Goal: Task Accomplishment & Management: Use online tool/utility

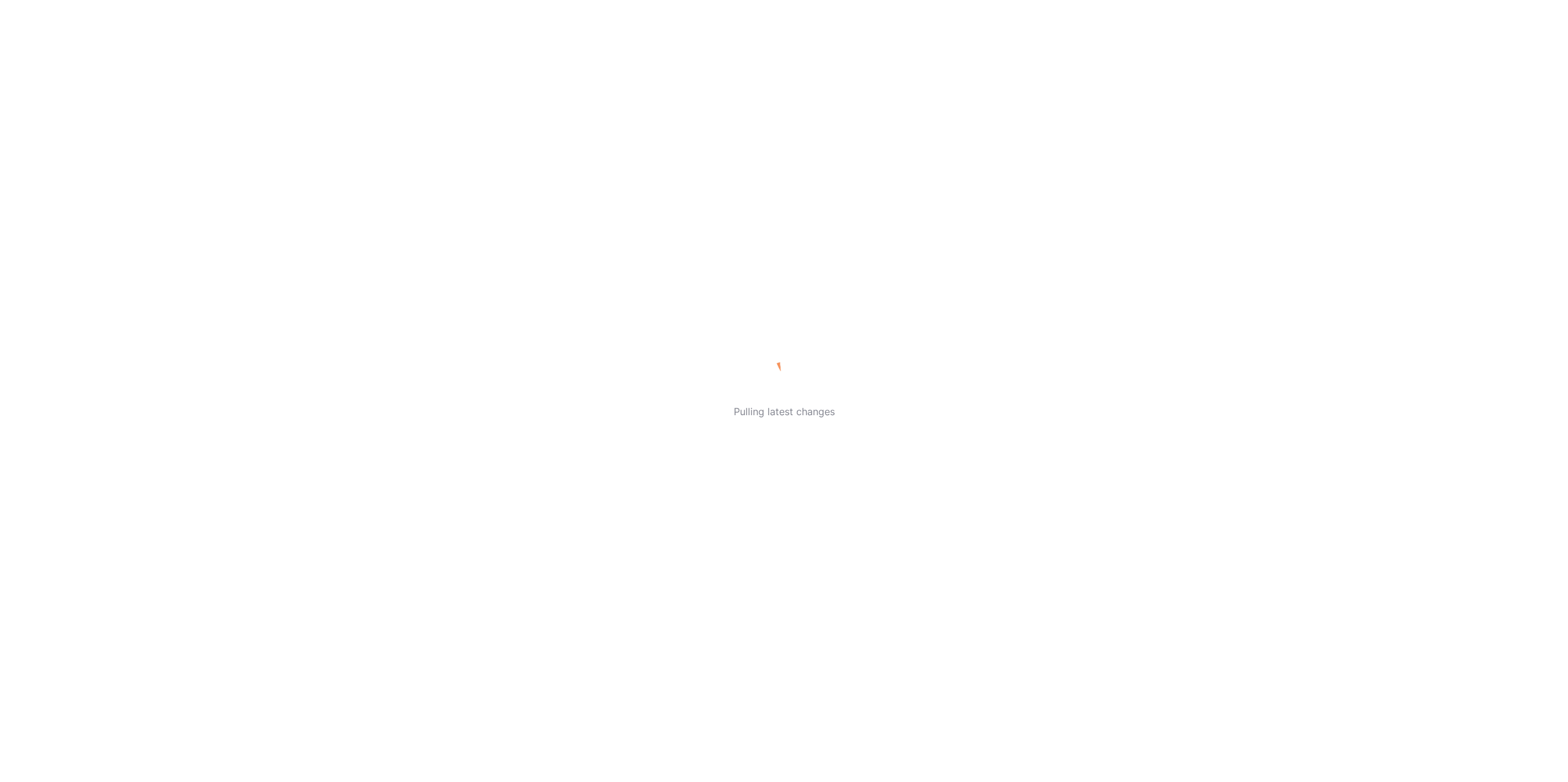
click at [731, 504] on div "Pulling latest changes" at bounding box center [784, 391] width 1568 height 782
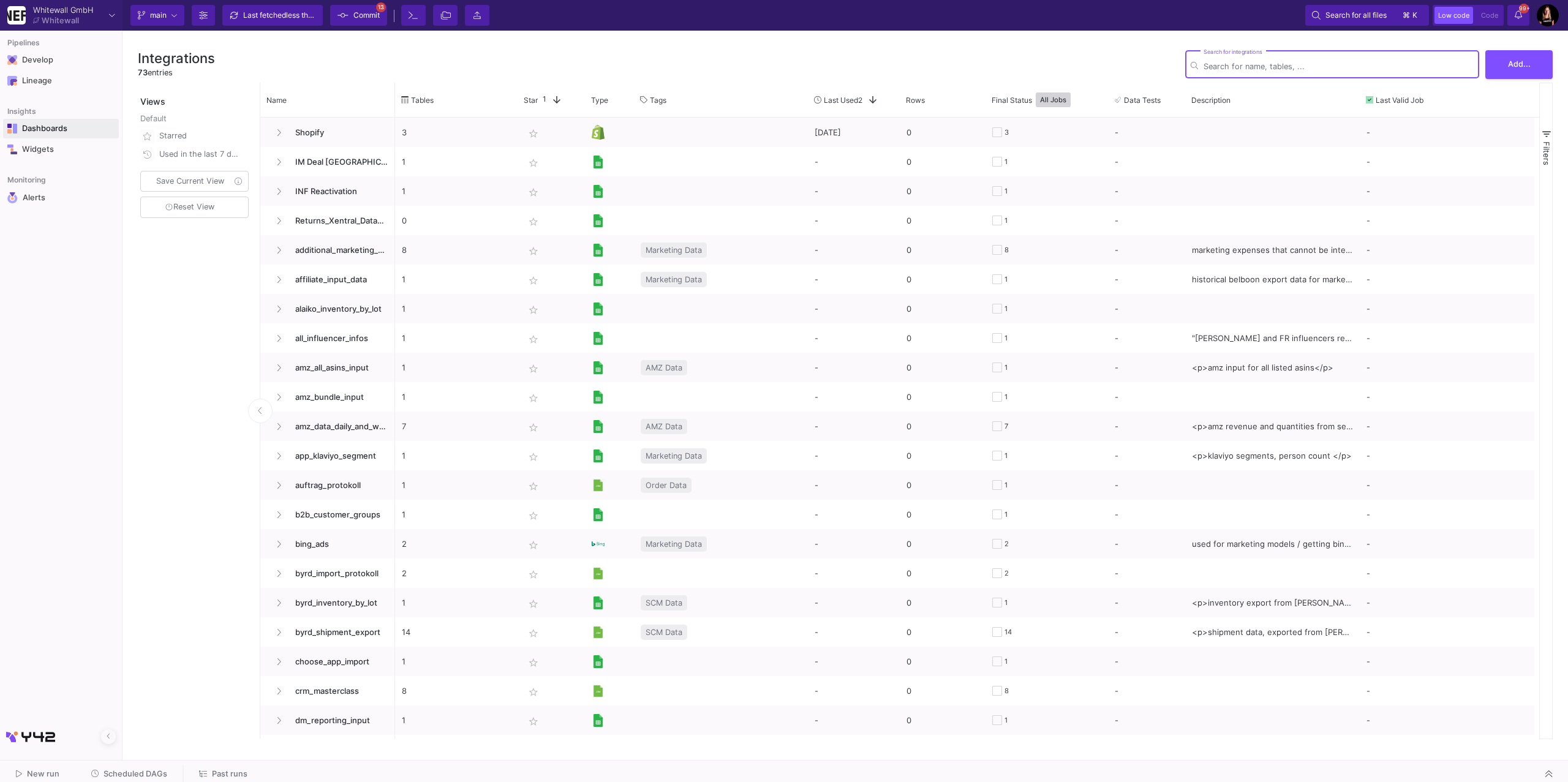
click at [45, 137] on link "Dashboards" at bounding box center [61, 128] width 116 height 19
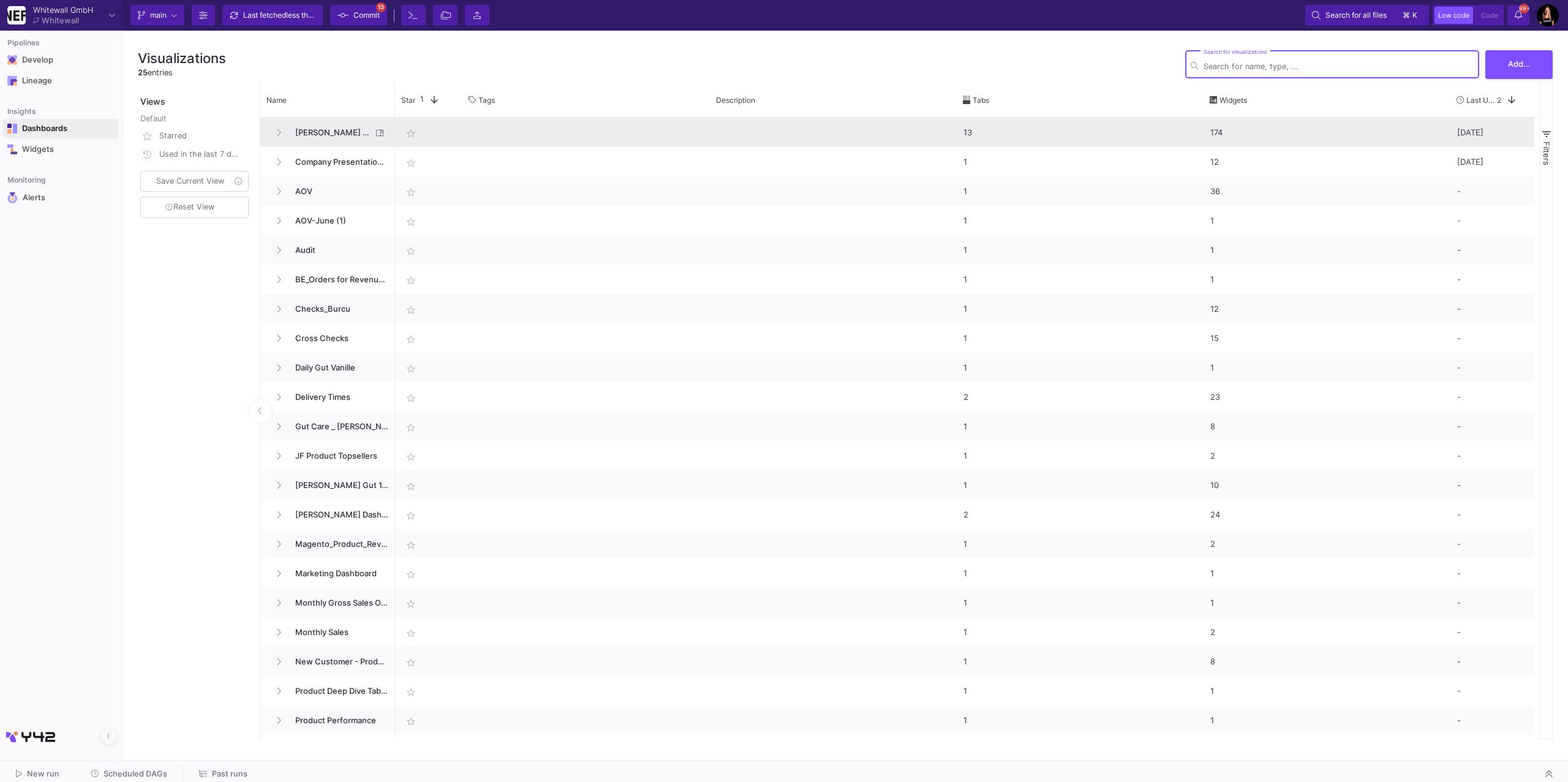
click at [327, 131] on span "[PERSON_NAME] Playground" at bounding box center [330, 132] width 84 height 28
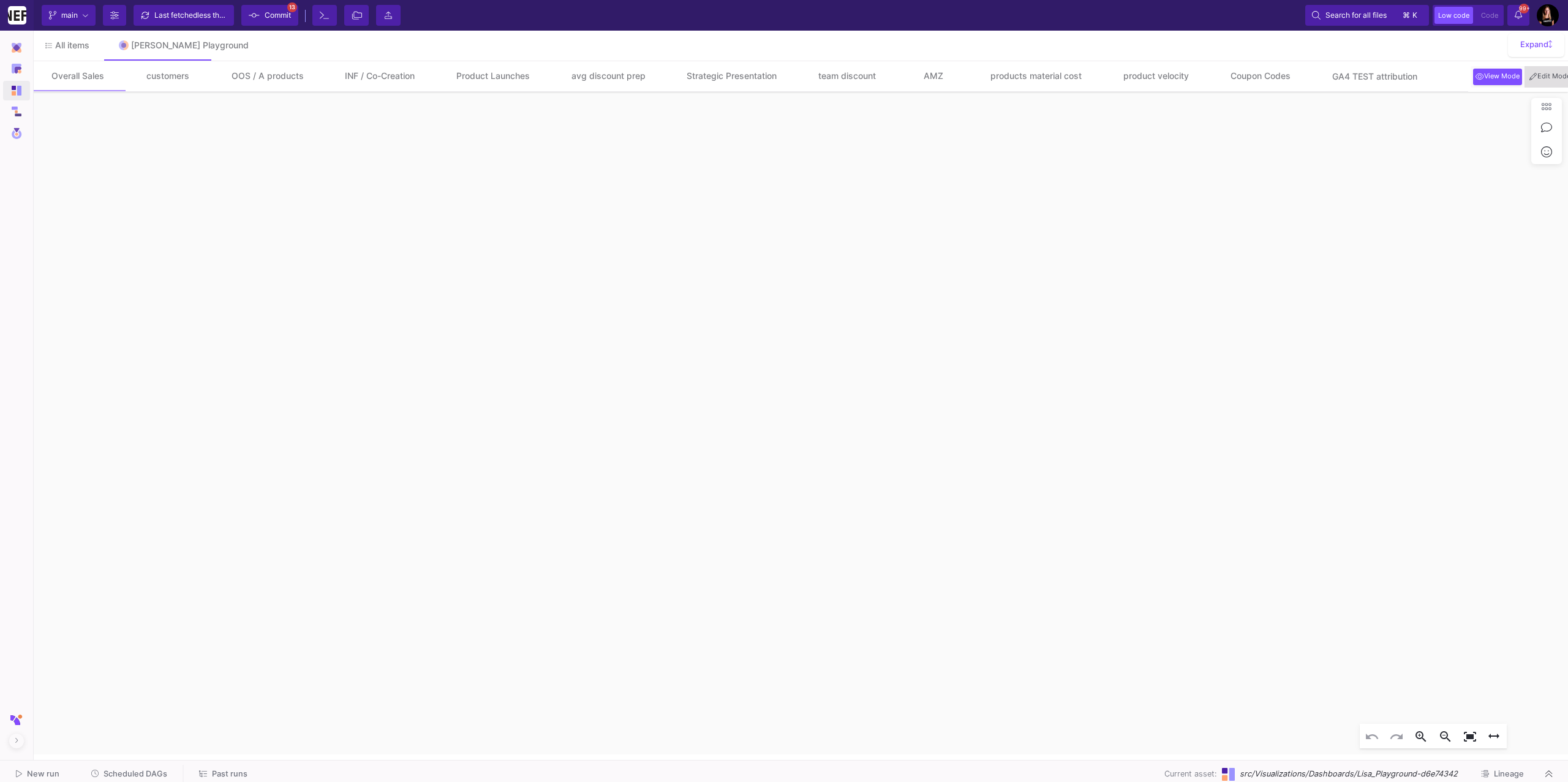
click at [1556, 79] on span "Edit Mode" at bounding box center [1550, 76] width 46 height 10
click at [1269, 71] on div "Coupon Codes" at bounding box center [1260, 76] width 75 height 10
click div "Monthly Coupon Code Usage"
click at [1557, 71] on span "Edit Mode" at bounding box center [1550, 76] width 46 height 10
click div "date [DATE] - [DATE] coupon_channel_short INF Widget"
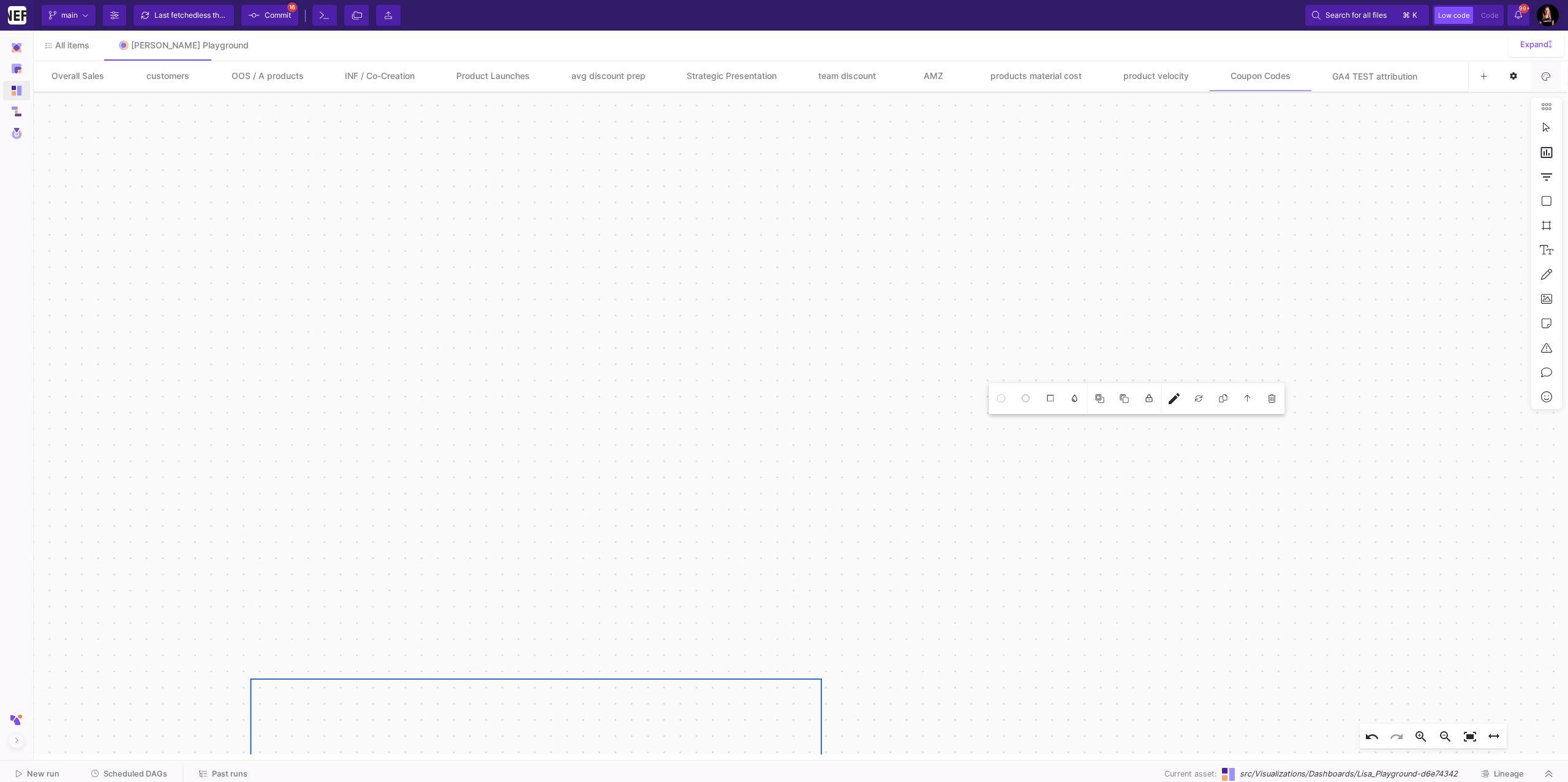
drag, startPoint x: 1159, startPoint y: 464, endPoint x: 562, endPoint y: 708, distance: 644.9
click div "Monthly Coupon Code Usage (1)"
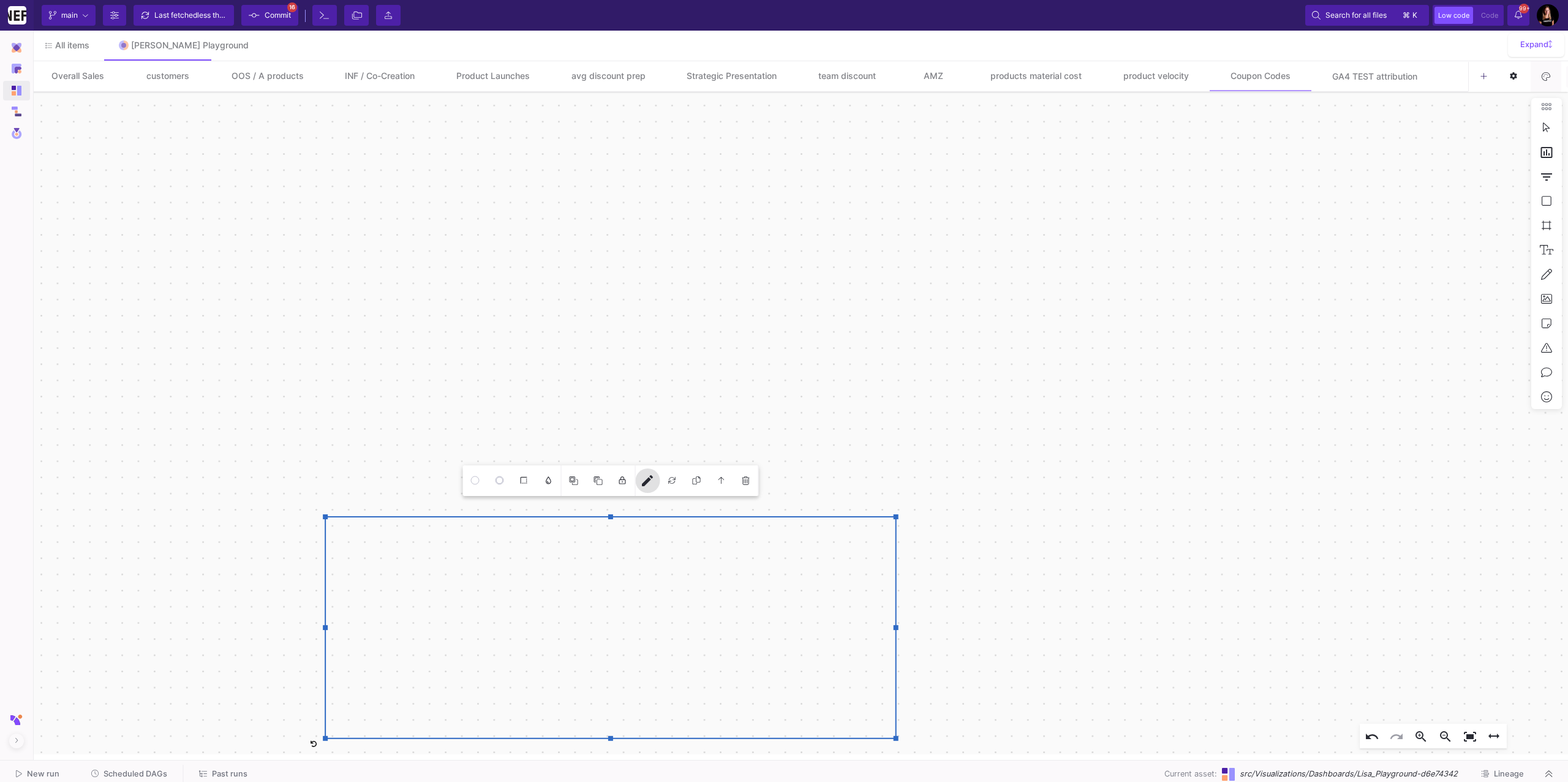
click at [645, 482] on mat-icon "edit" at bounding box center [648, 480] width 15 height 15
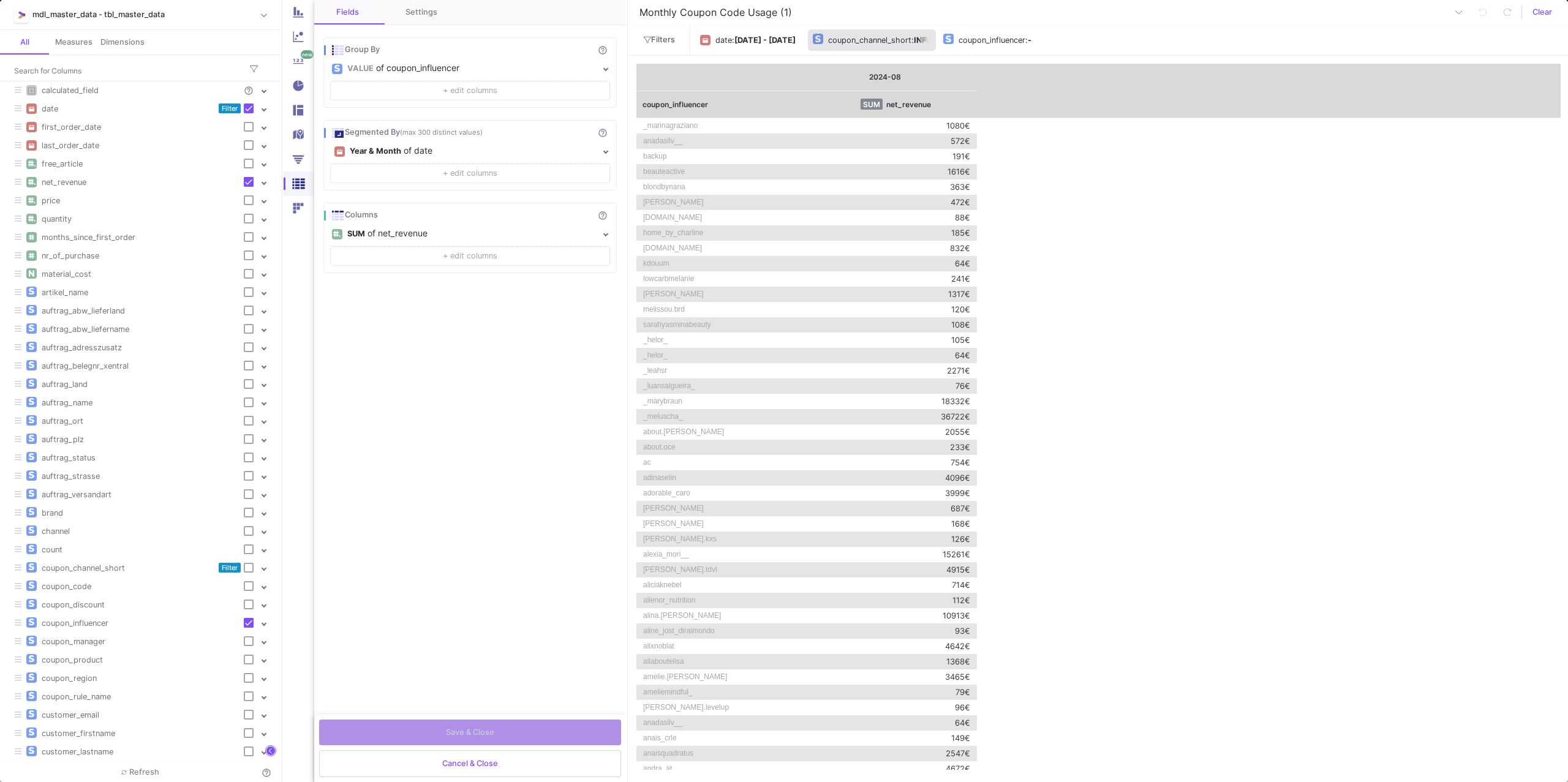
click at [911, 41] on div "coupon_channel_short" at bounding box center [870, 40] width 84 height 19
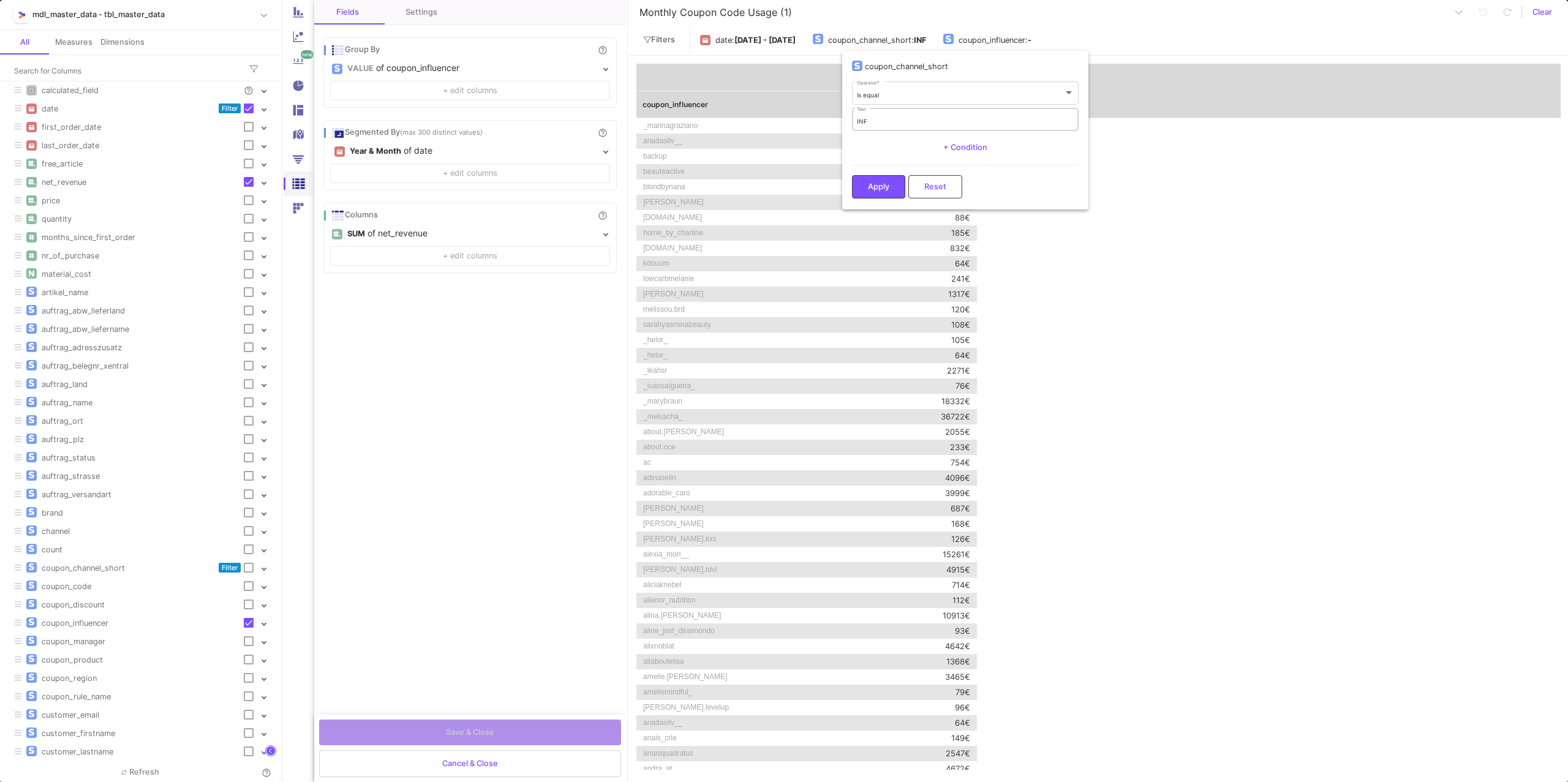
click at [915, 114] on div "INF Text" at bounding box center [966, 118] width 218 height 25
type input "INF-INTERN"
click at [868, 190] on span "Apply" at bounding box center [879, 185] width 21 height 9
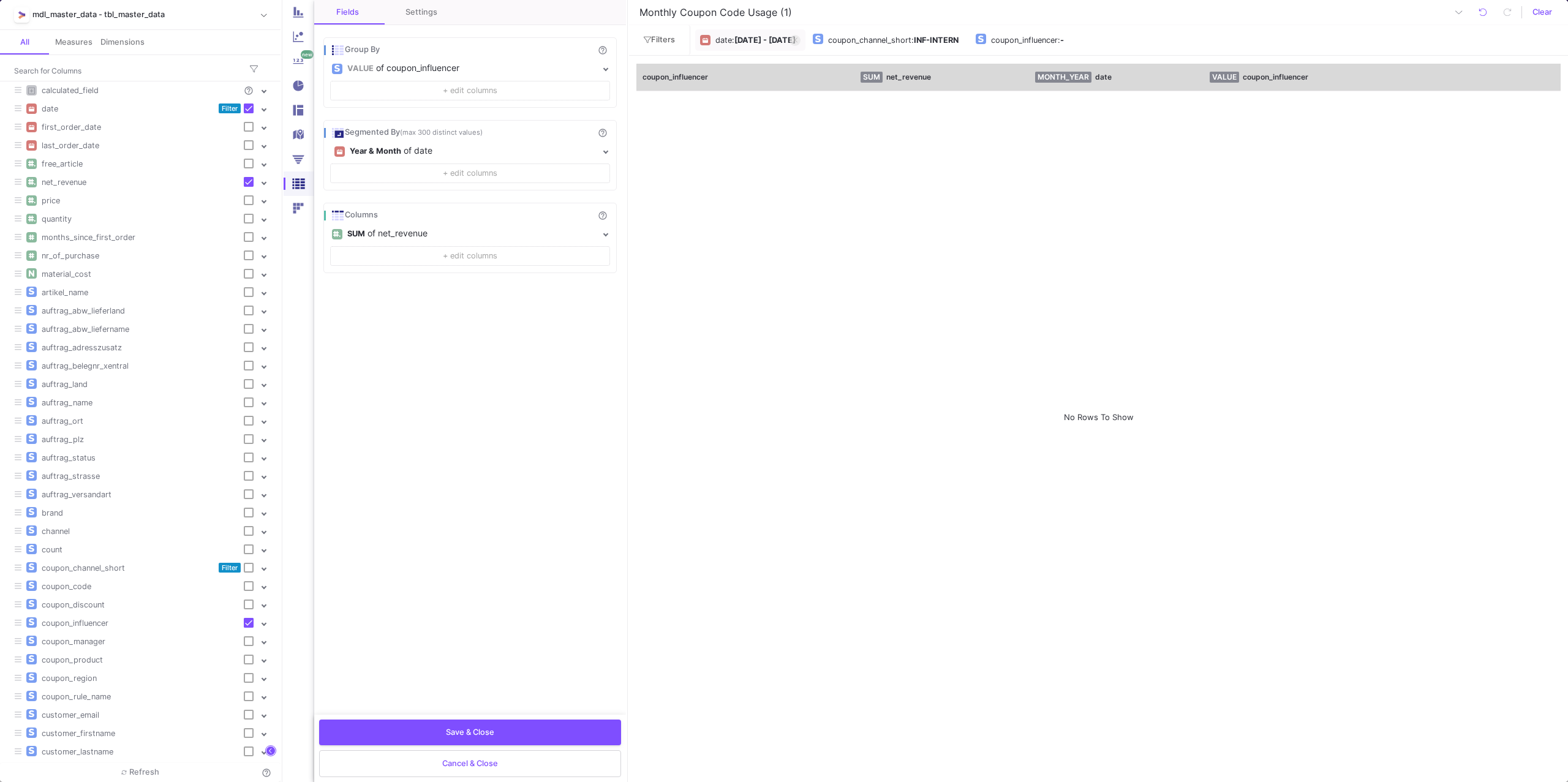
click at [790, 39] on b "[DATE] - [DATE]" at bounding box center [765, 40] width 61 height 9
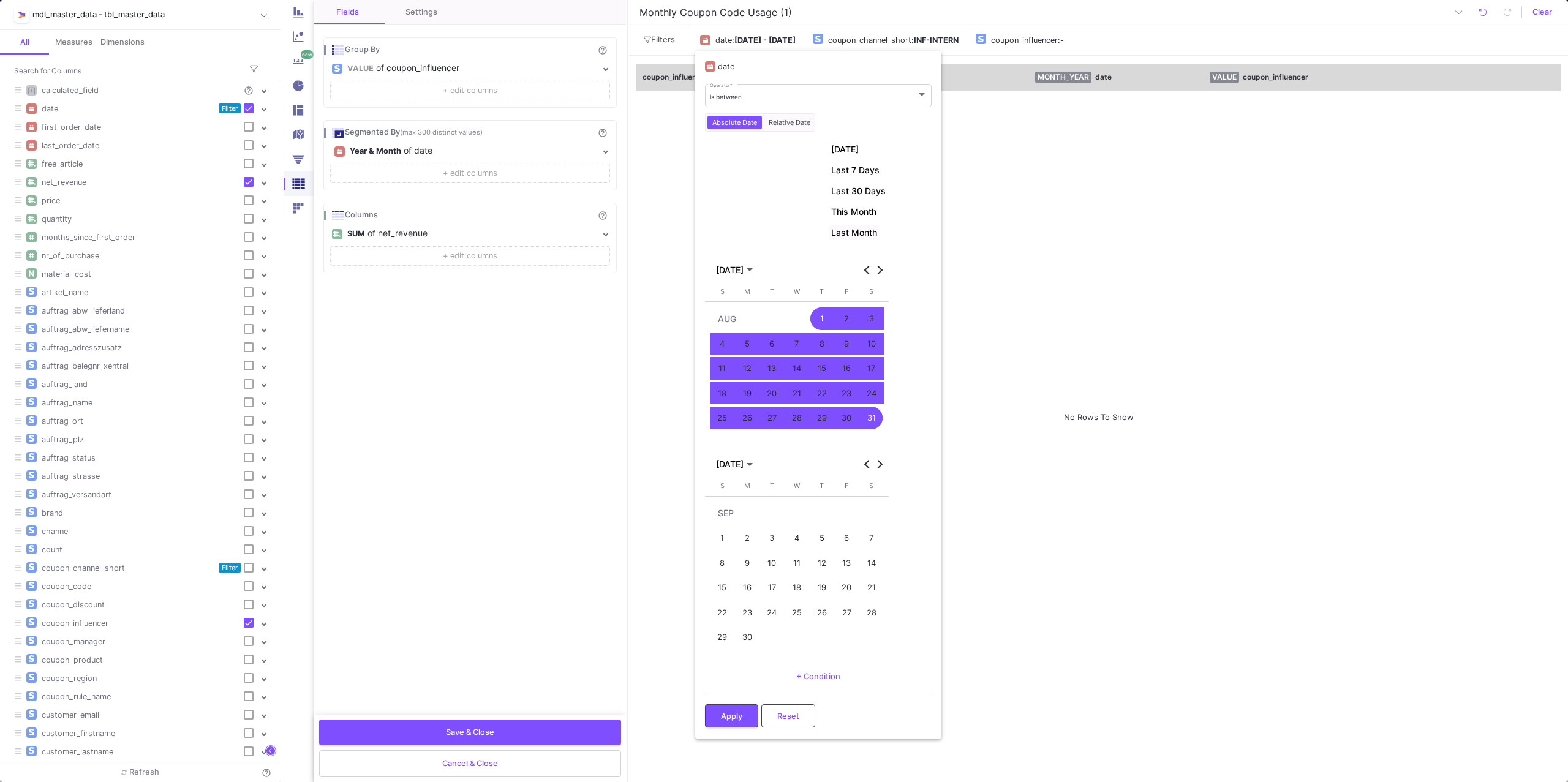
click at [853, 235] on span "Last Month" at bounding box center [854, 233] width 46 height 10
click at [722, 744] on span "Apply" at bounding box center [731, 739] width 21 height 9
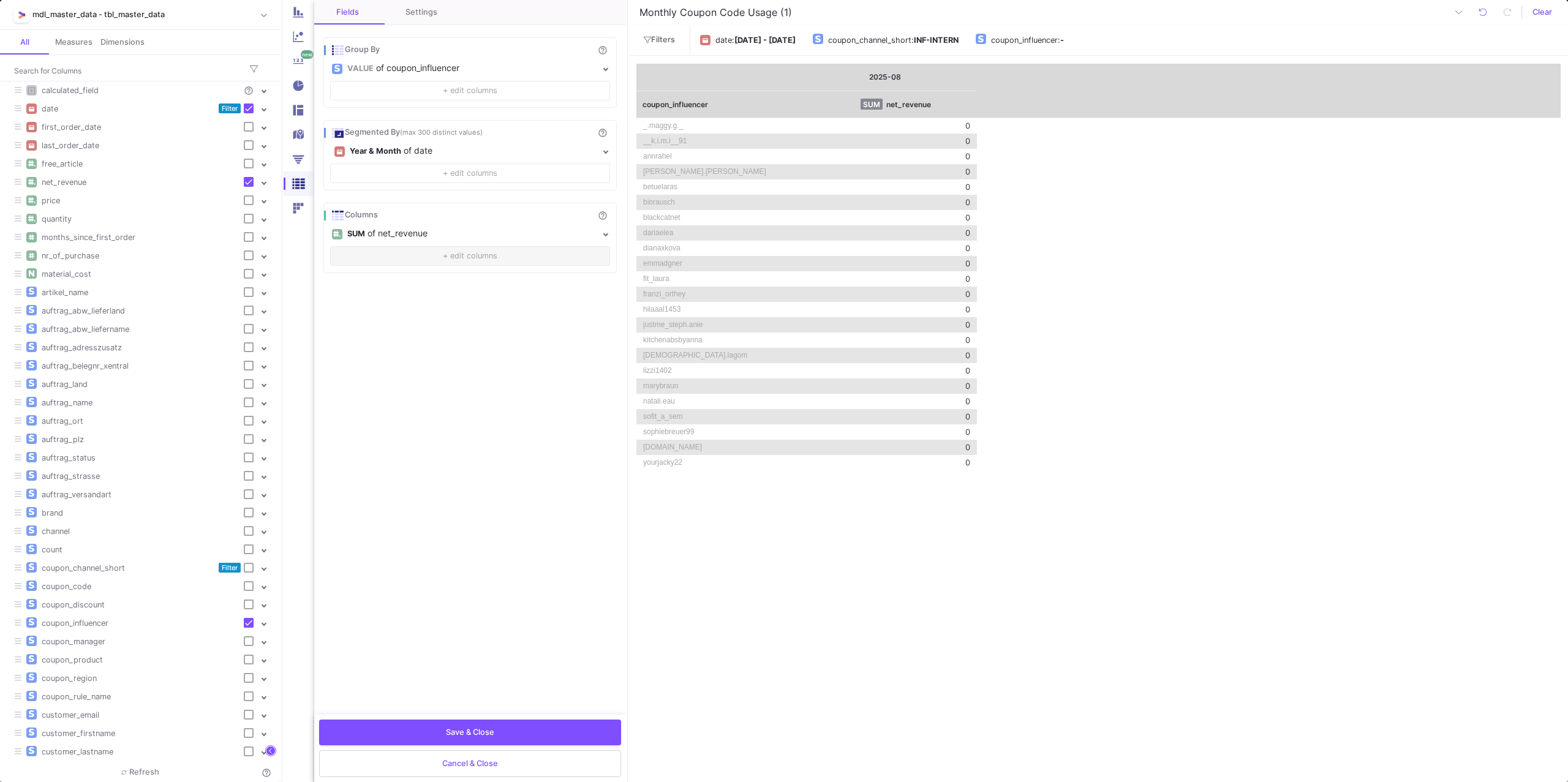
click at [486, 254] on span "+ edit columns" at bounding box center [470, 255] width 54 height 9
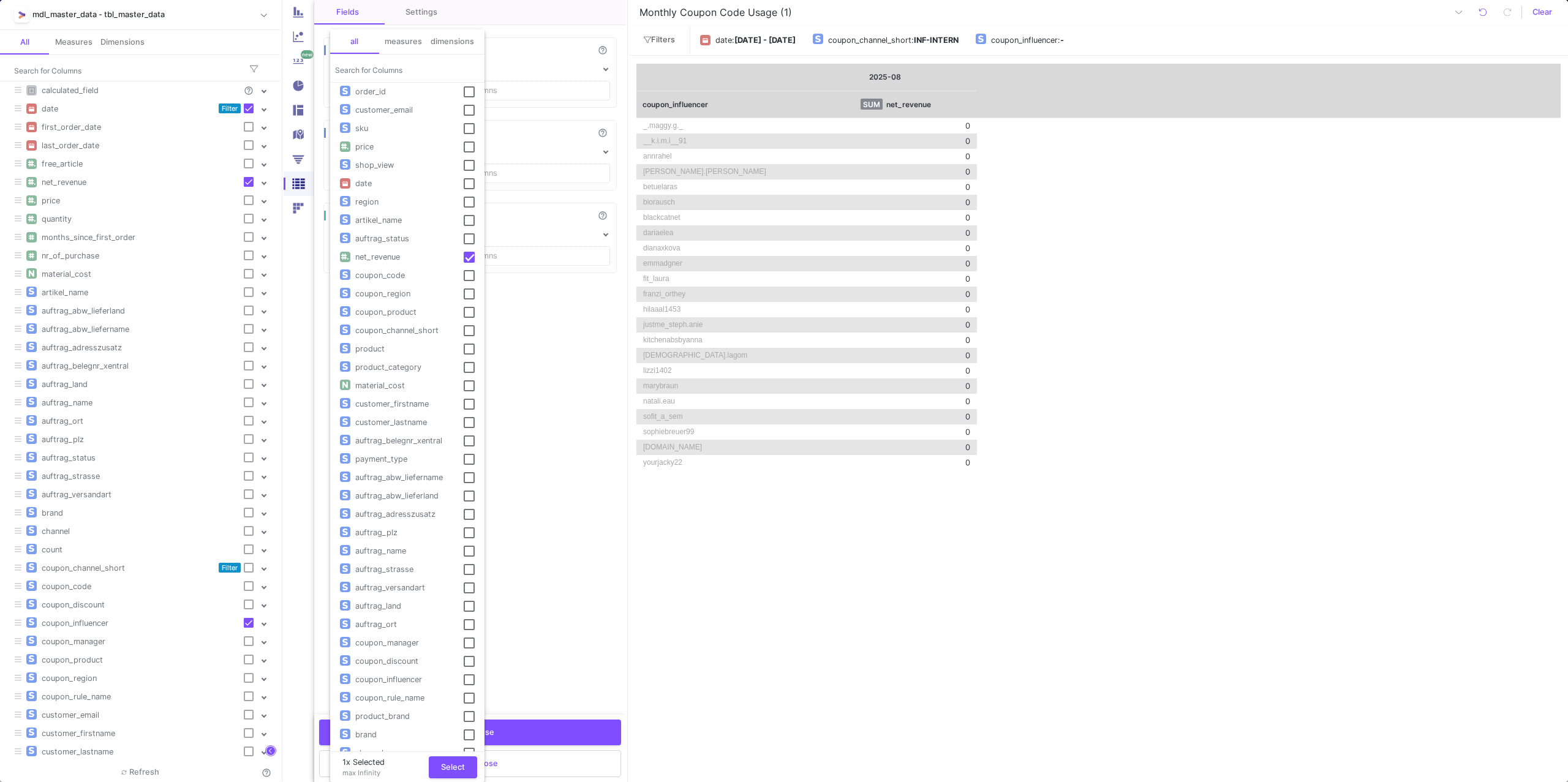
click at [399, 94] on div "order_id" at bounding box center [403, 92] width 104 height 11
click at [450, 771] on button "Select" at bounding box center [453, 766] width 49 height 22
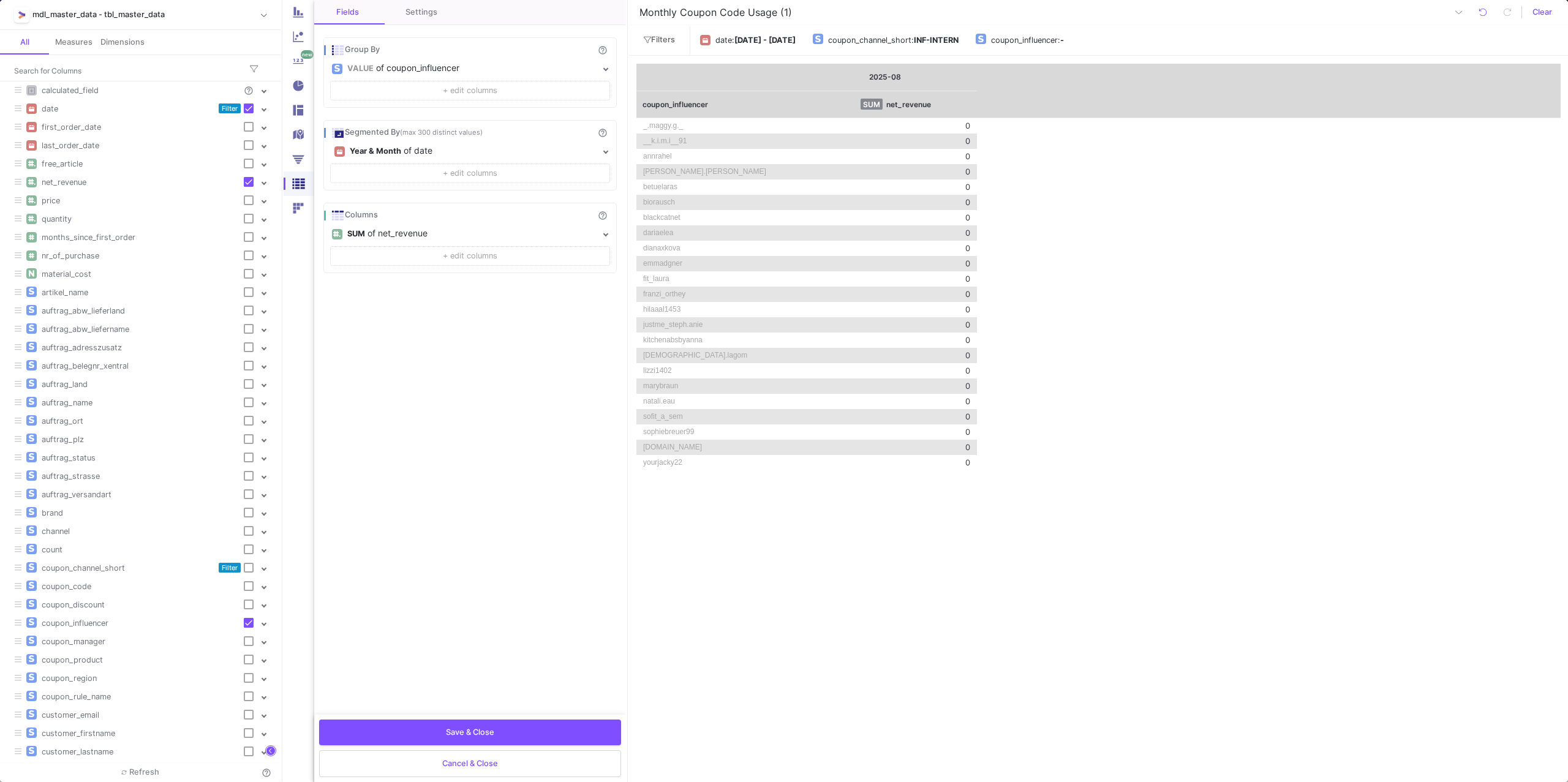
checkbox input "true"
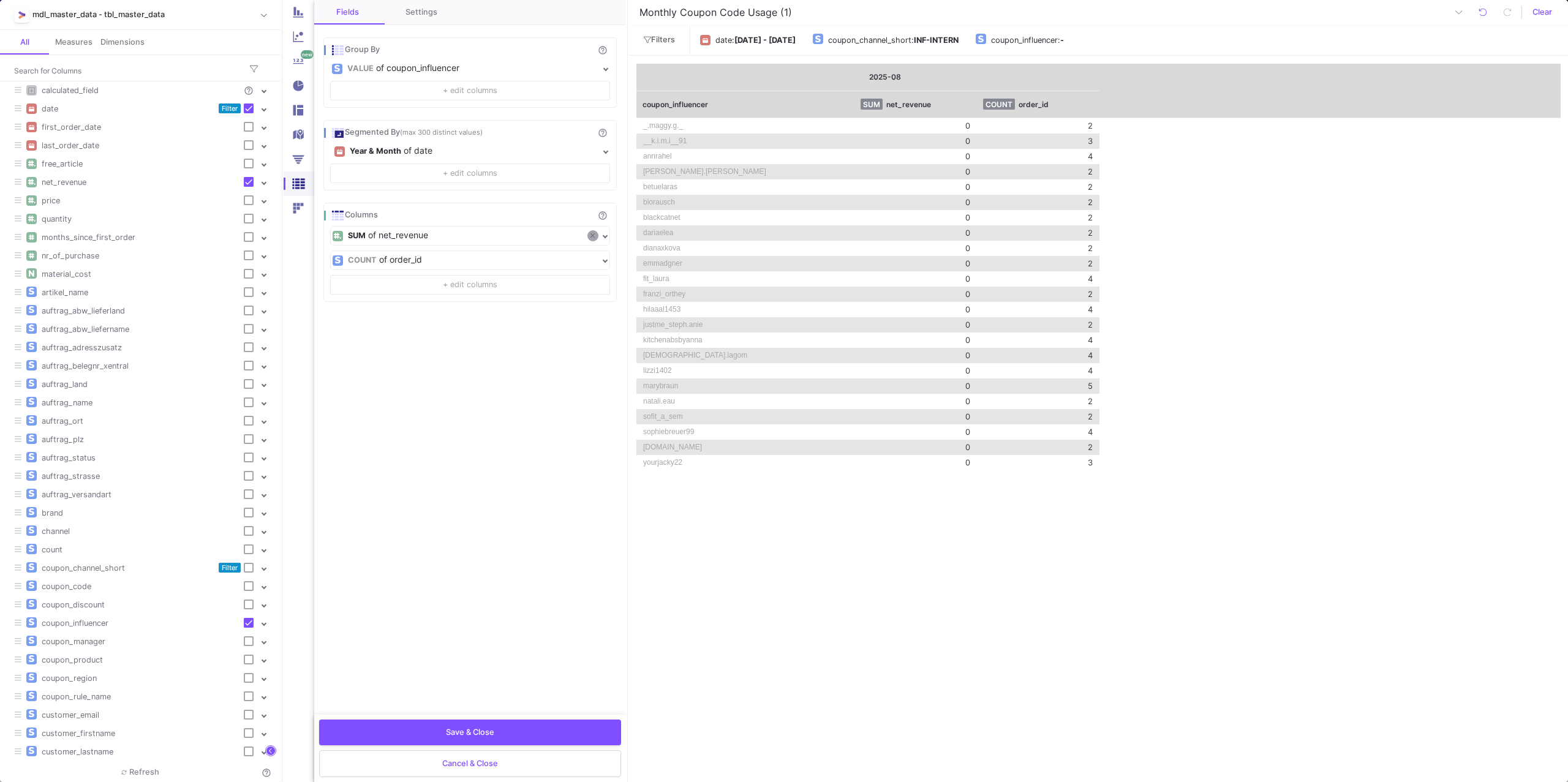
click at [591, 237] on icon at bounding box center [592, 235] width 4 height 6
checkbox input "false"
click at [449, 402] on div "Fields Settings Group By help_outline VALUE of coupon_influencer + edit columns…" at bounding box center [470, 357] width 312 height 715
click at [490, 731] on span "Save & Close" at bounding box center [471, 730] width 49 height 9
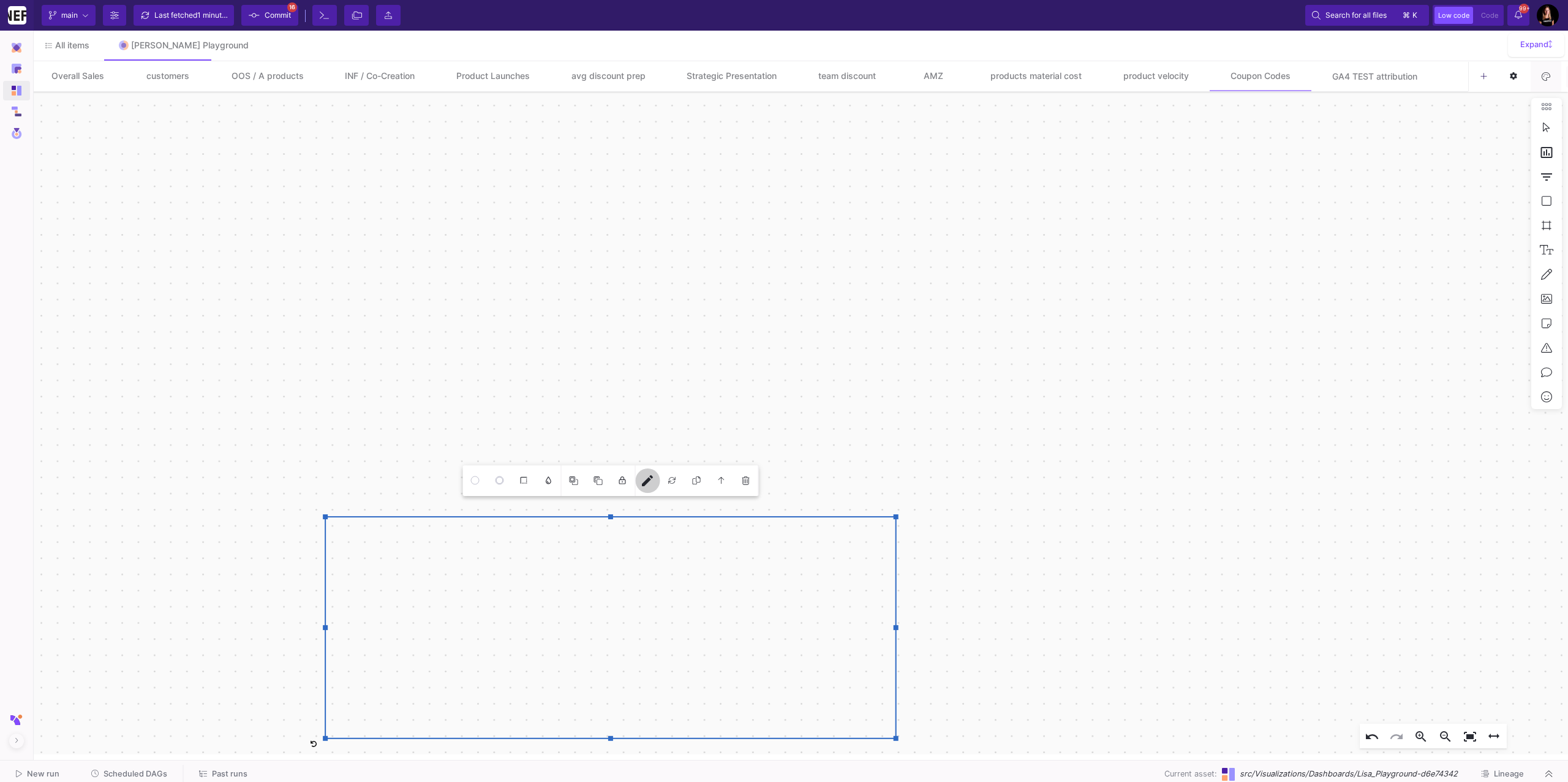
click at [647, 480] on mat-icon "edit" at bounding box center [648, 480] width 15 height 15
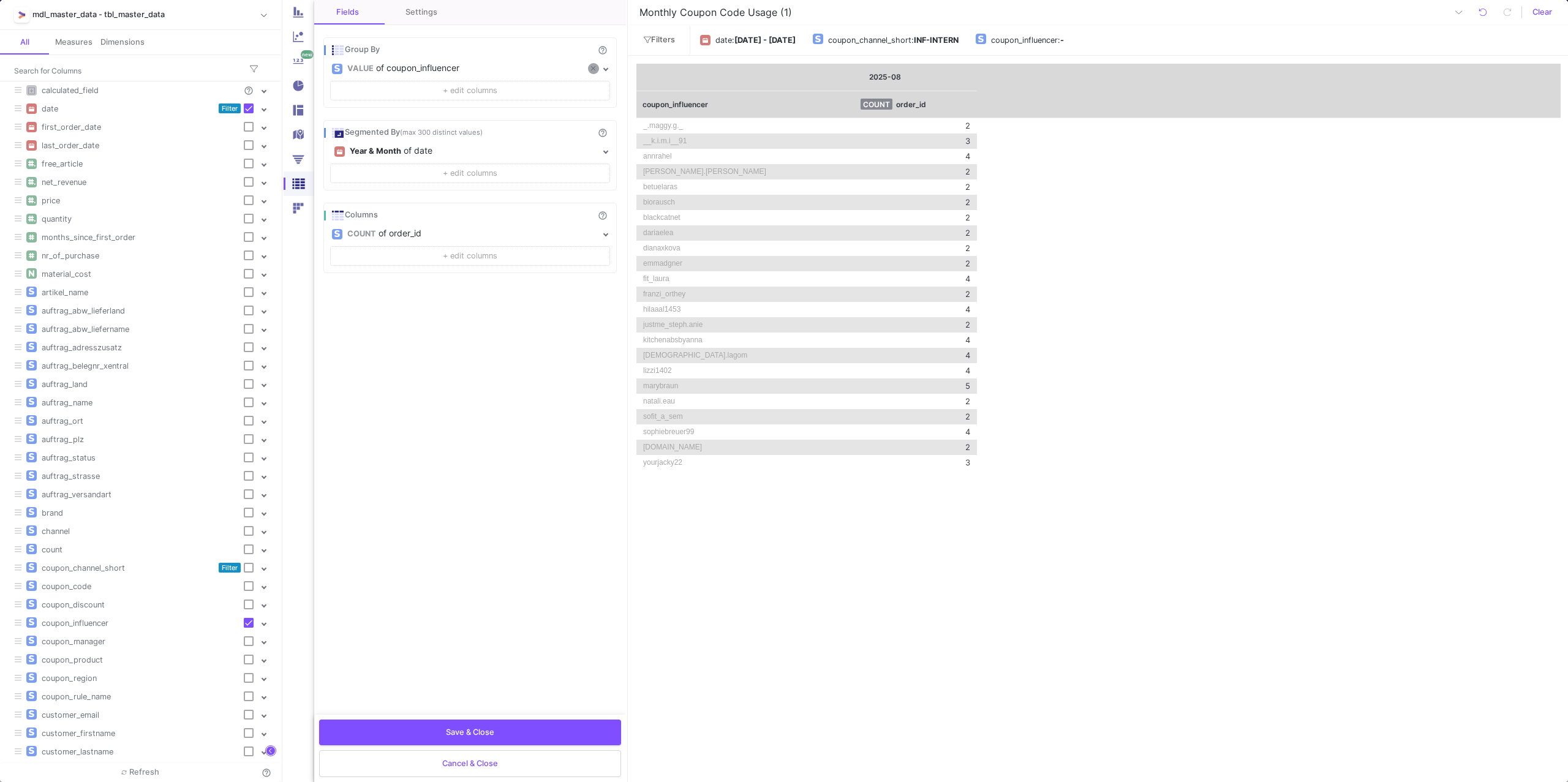
click at [594, 71] on icon at bounding box center [592, 68] width 4 height 6
checkbox input "false"
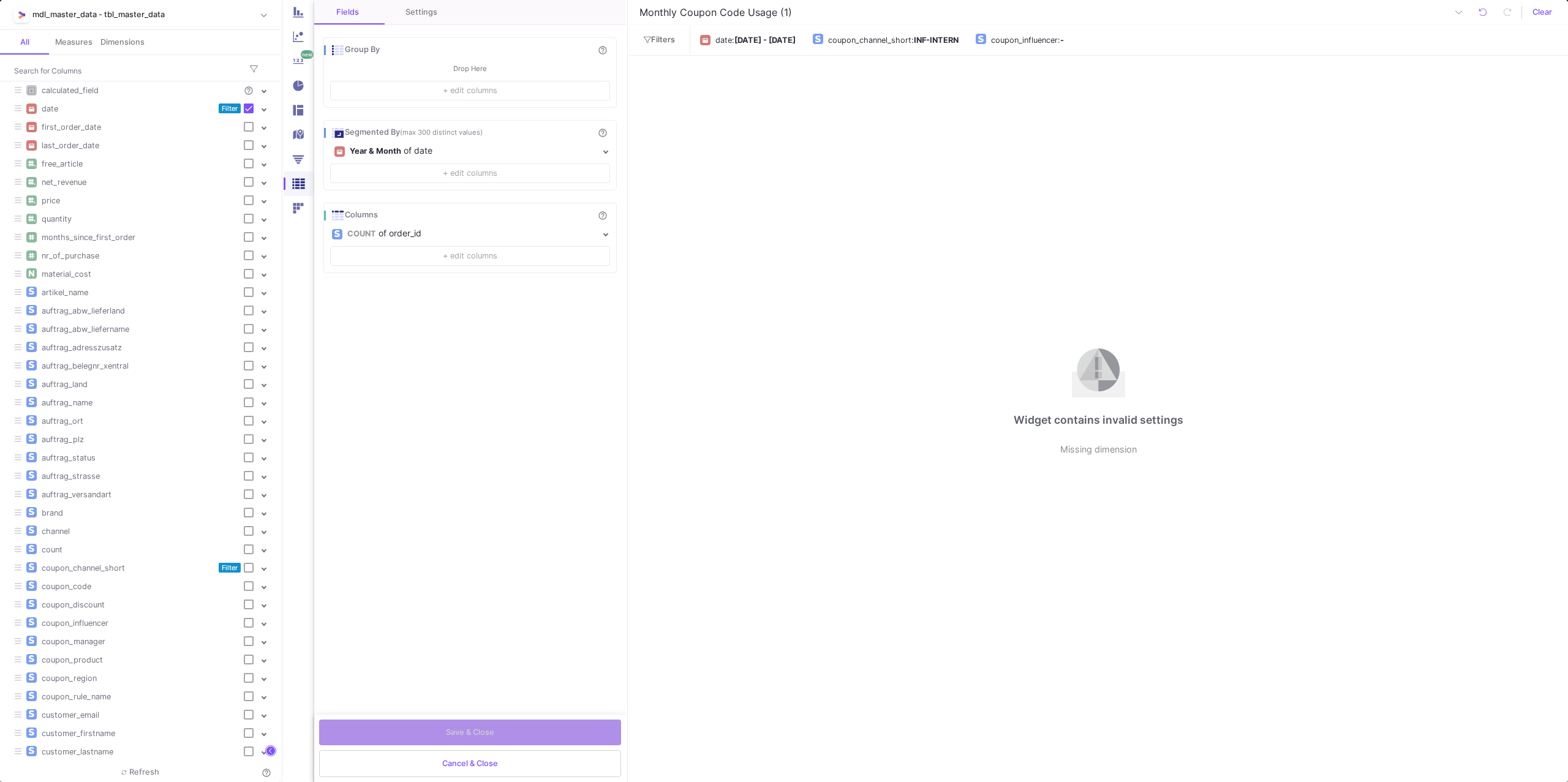
click at [446, 90] on span "+ edit columns" at bounding box center [470, 90] width 54 height 9
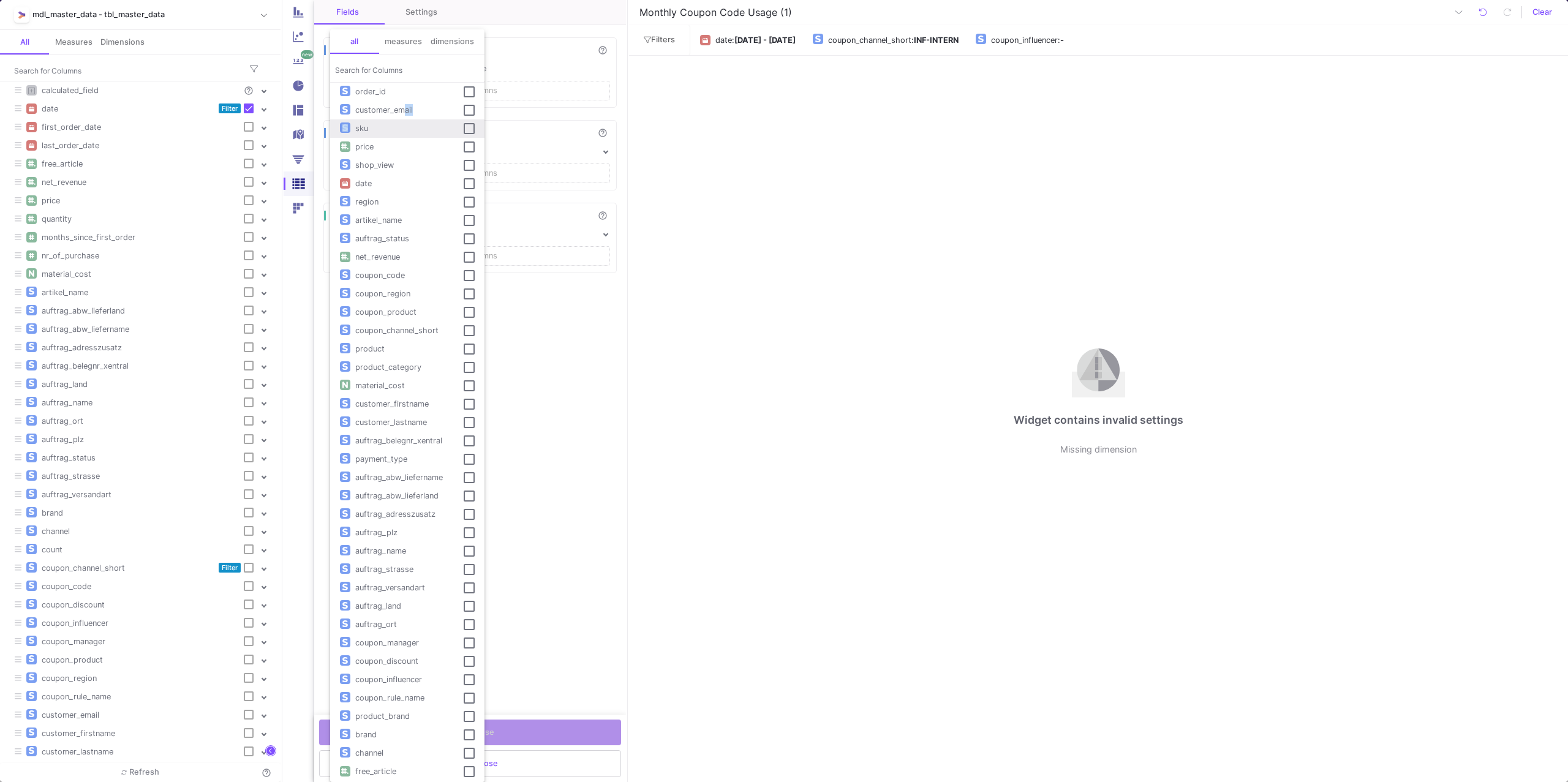
drag, startPoint x: 398, startPoint y: 118, endPoint x: 397, endPoint y: 111, distance: 7.1
click at [397, 111] on mat-selection-list "order_id customer_email sku price shop_view date region artikel_name auftrag_st…" at bounding box center [407, 578] width 154 height 992
click at [397, 111] on span "customer_email" at bounding box center [384, 110] width 67 height 9
click at [453, 764] on span "Select" at bounding box center [452, 765] width 24 height 9
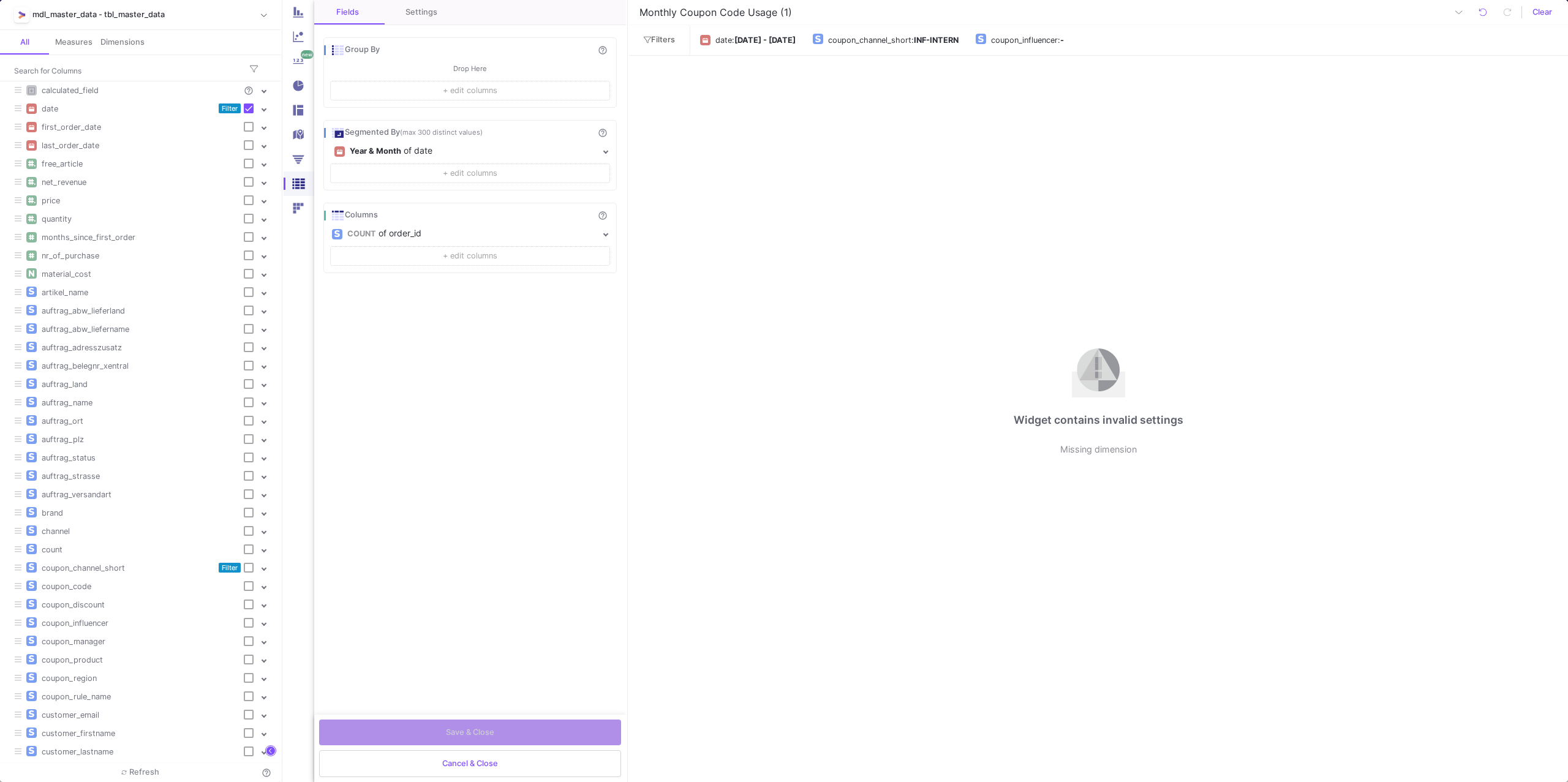
checkbox input "true"
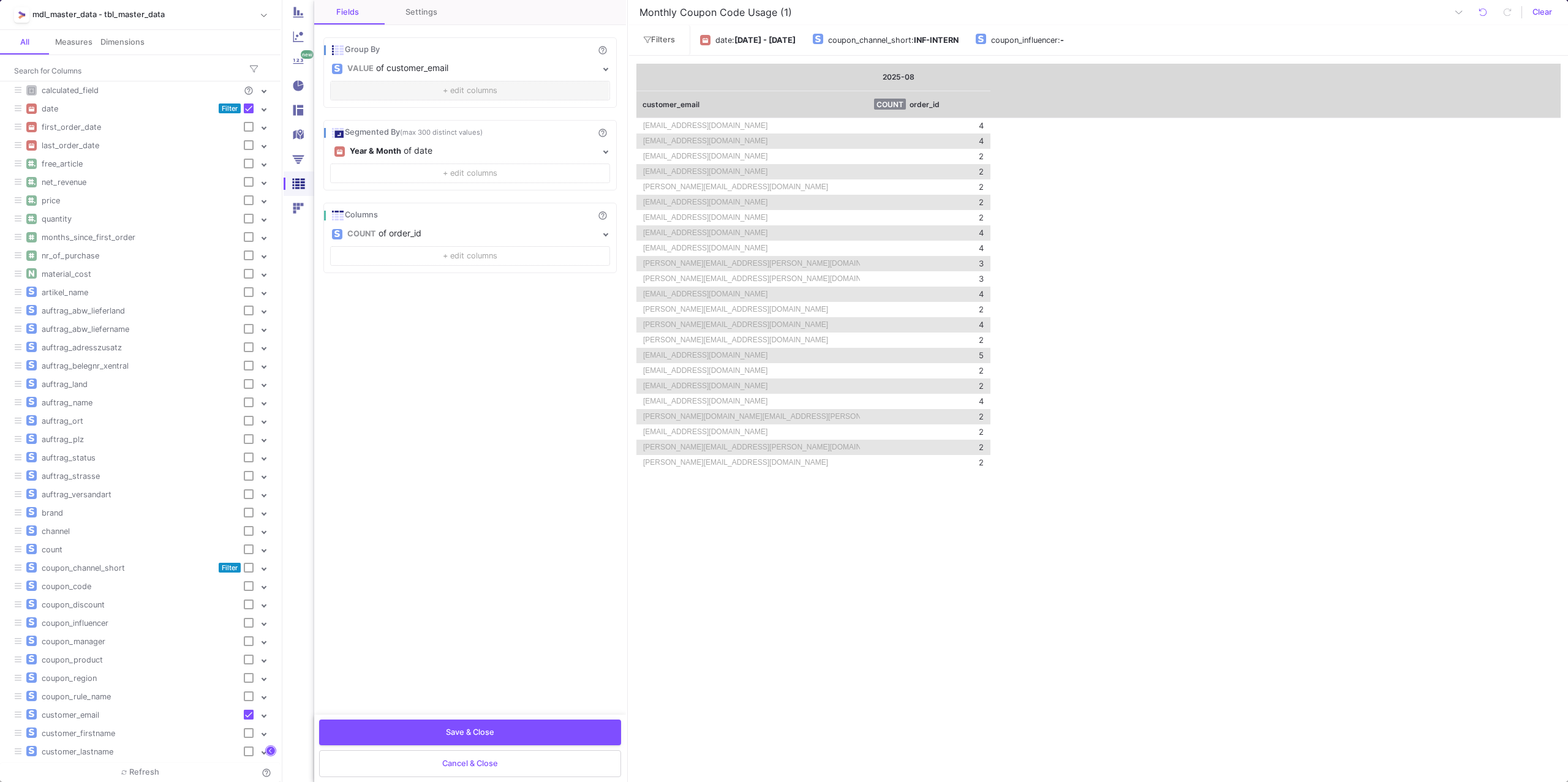
click at [379, 90] on button "+ edit columns" at bounding box center [470, 91] width 280 height 19
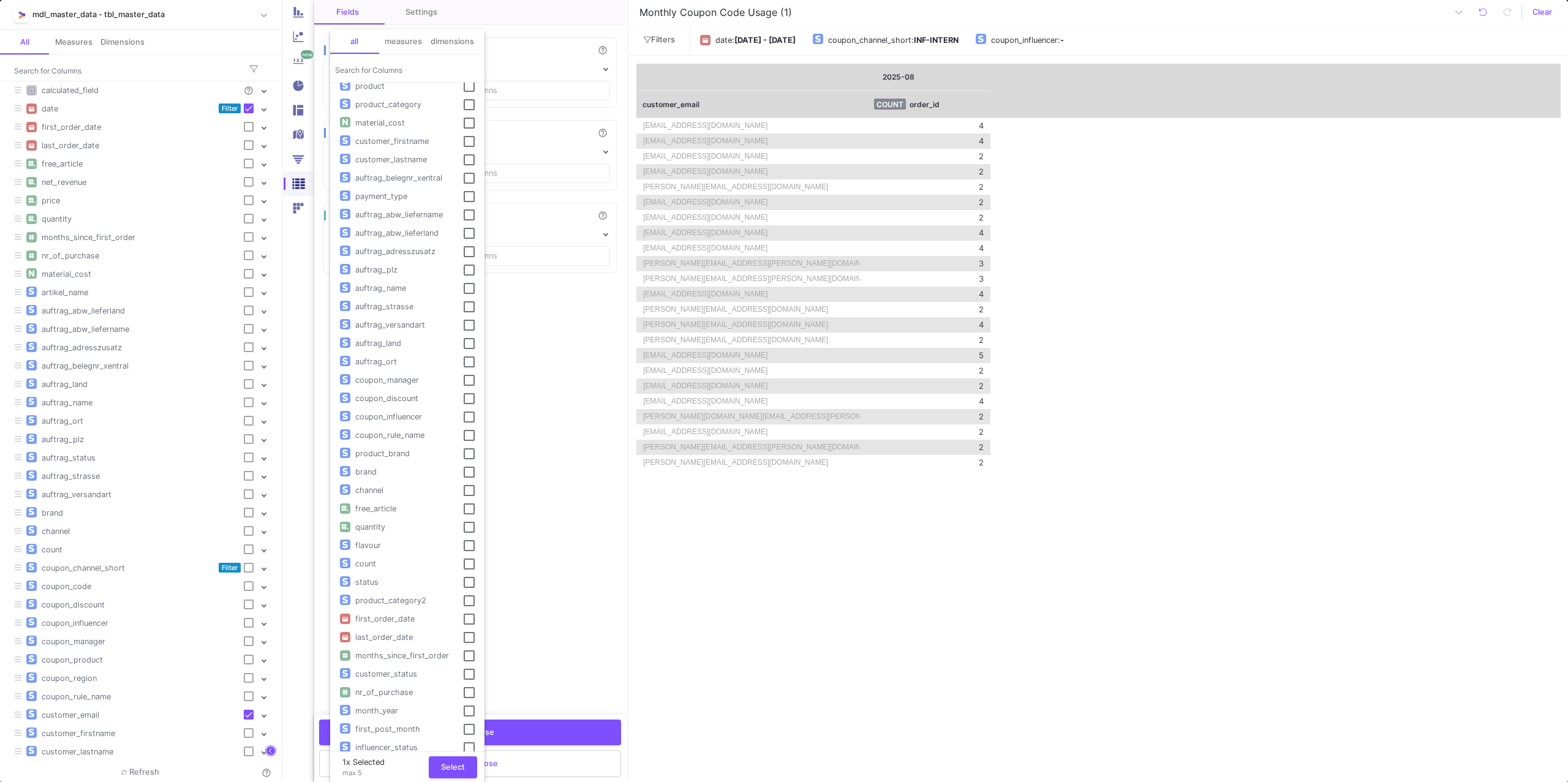
scroll to position [324, 0]
click at [368, 71] on input "Search for Columns" at bounding box center [407, 70] width 144 height 9
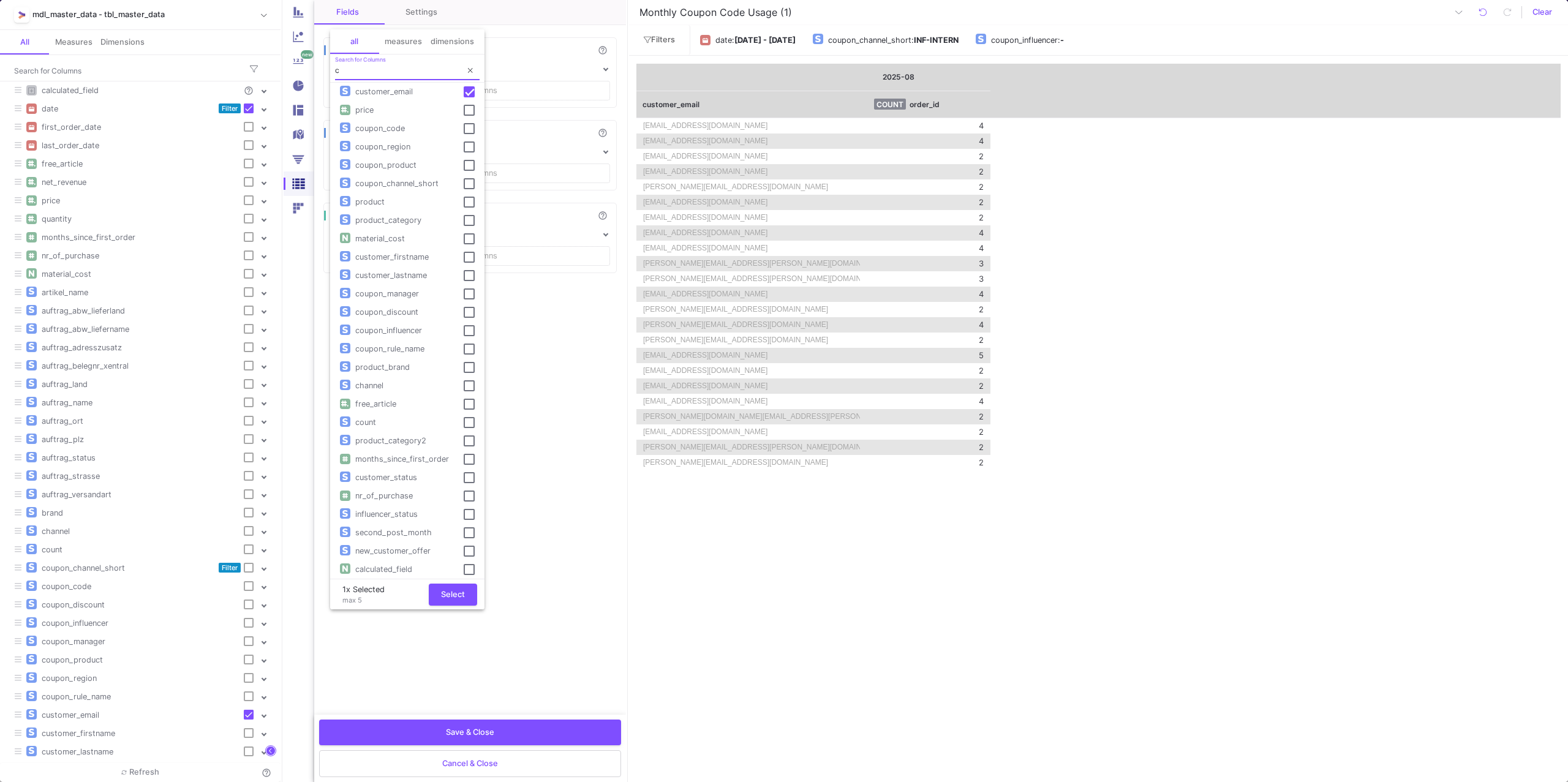
scroll to position [0, 0]
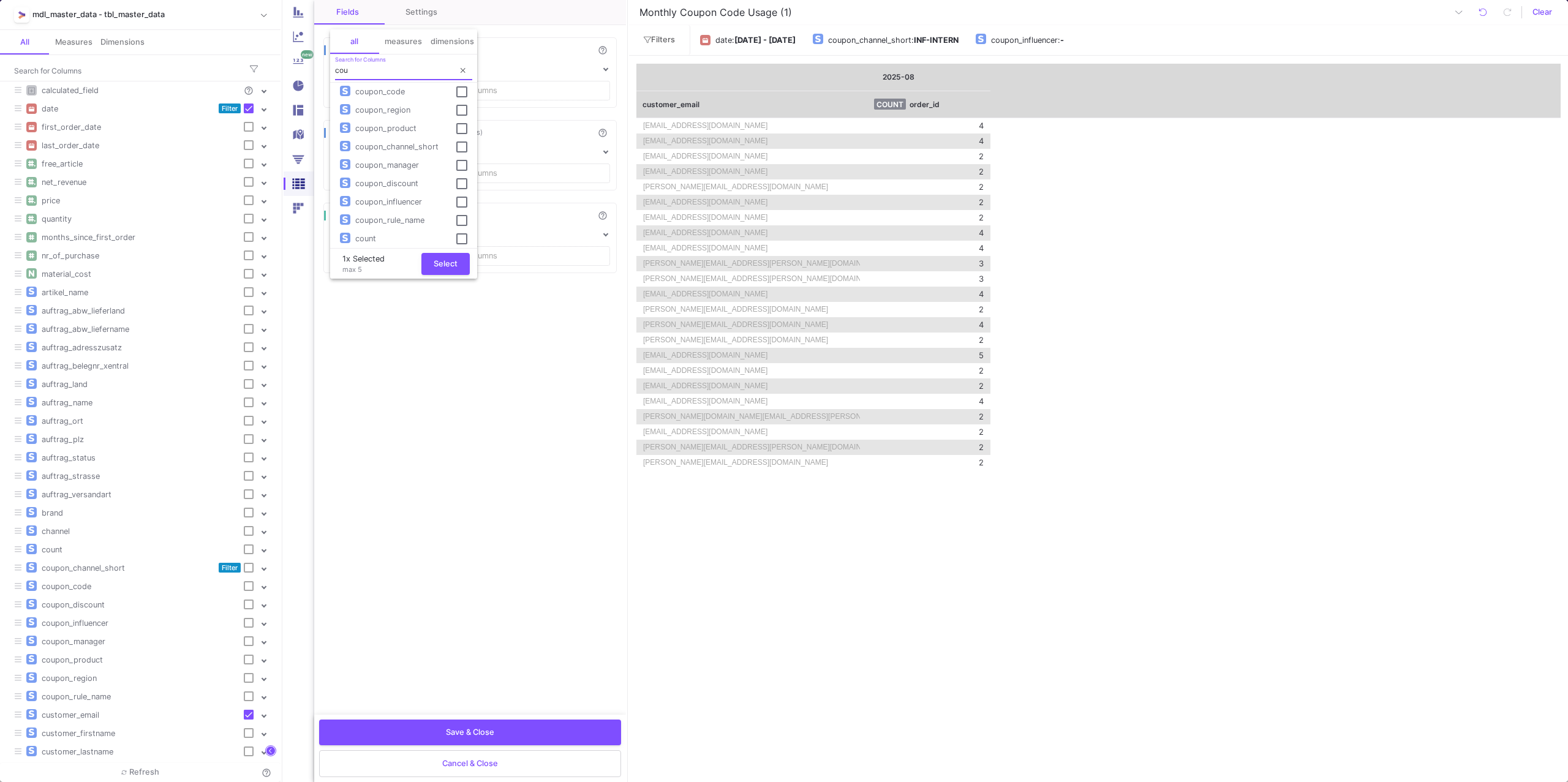
type input "cou"
click at [396, 88] on span "coupon_code" at bounding box center [380, 91] width 59 height 9
click at [447, 261] on span "Select" at bounding box center [445, 262] width 24 height 9
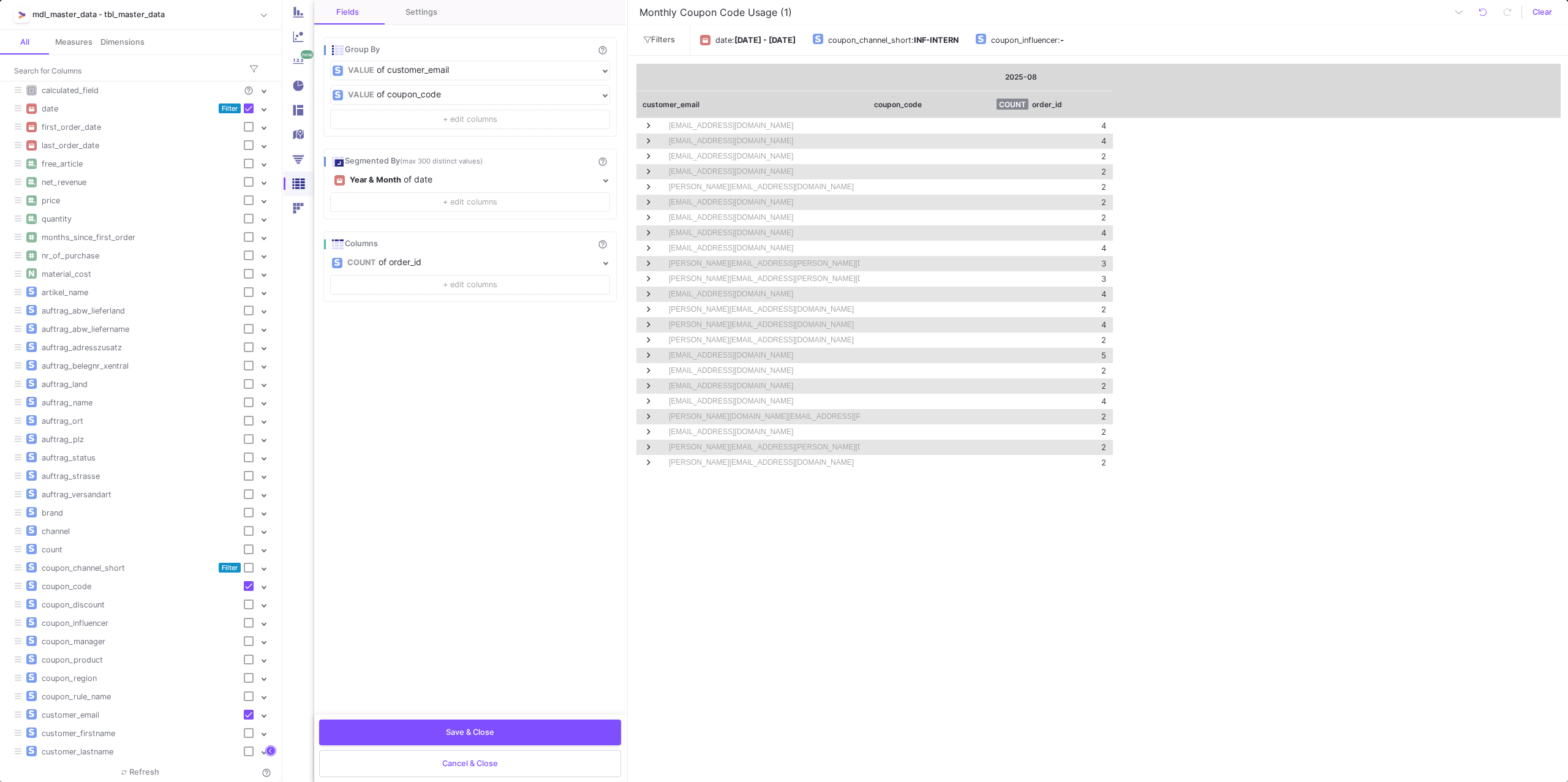
click at [527, 522] on div "Fields Settings Group By help_outline VALUE of customer_email VALUE of coupon_c…" at bounding box center [470, 357] width 312 height 715
click at [966, 247] on span "Excel Export" at bounding box center [967, 239] width 67 height 24
click at [648, 123] on span at bounding box center [649, 126] width 11 height 11
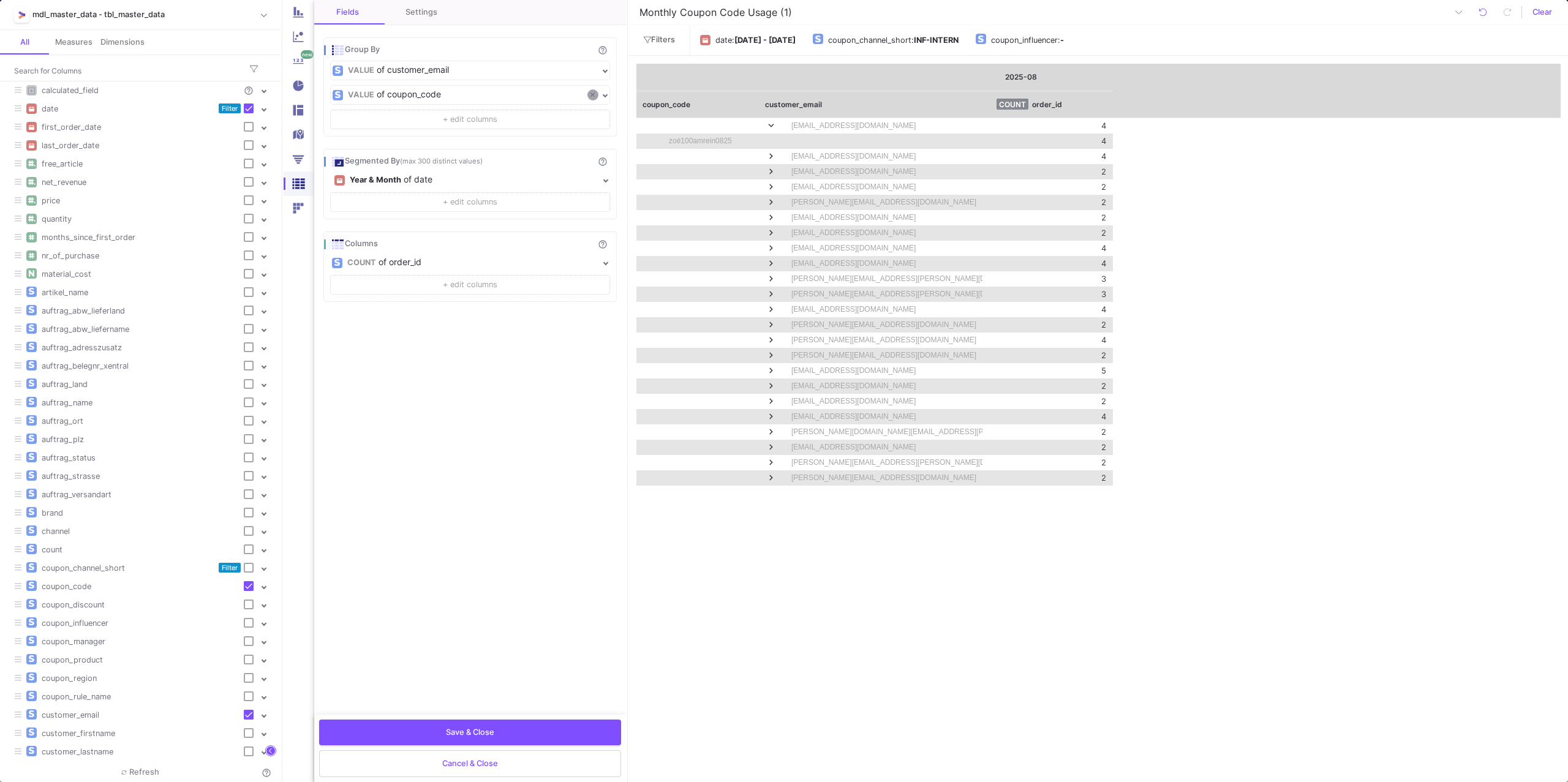
click at [592, 97] on icon at bounding box center [592, 94] width 4 height 6
checkbox input "false"
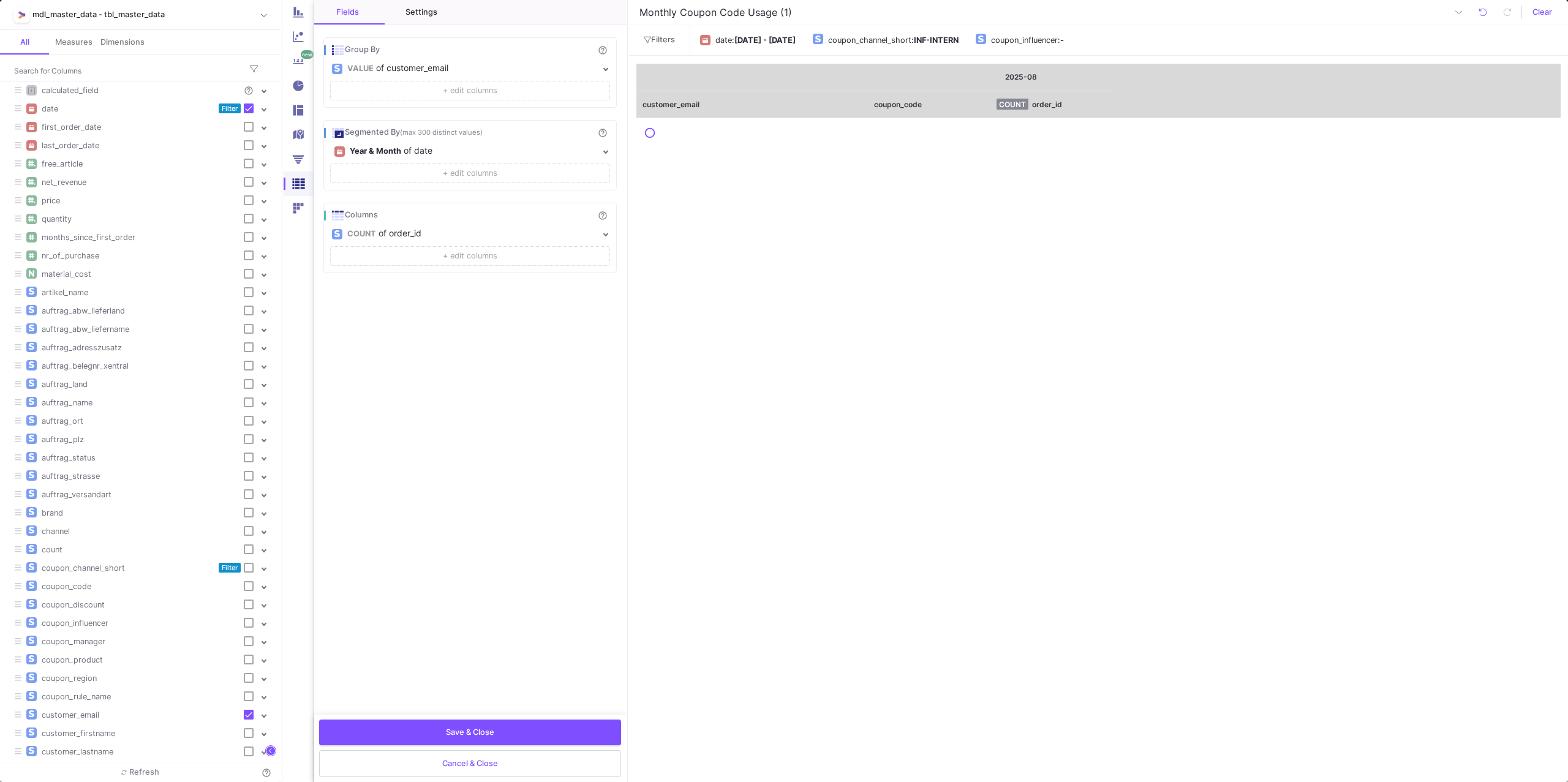
click at [411, 19] on div "Settings" at bounding box center [421, 12] width 74 height 24
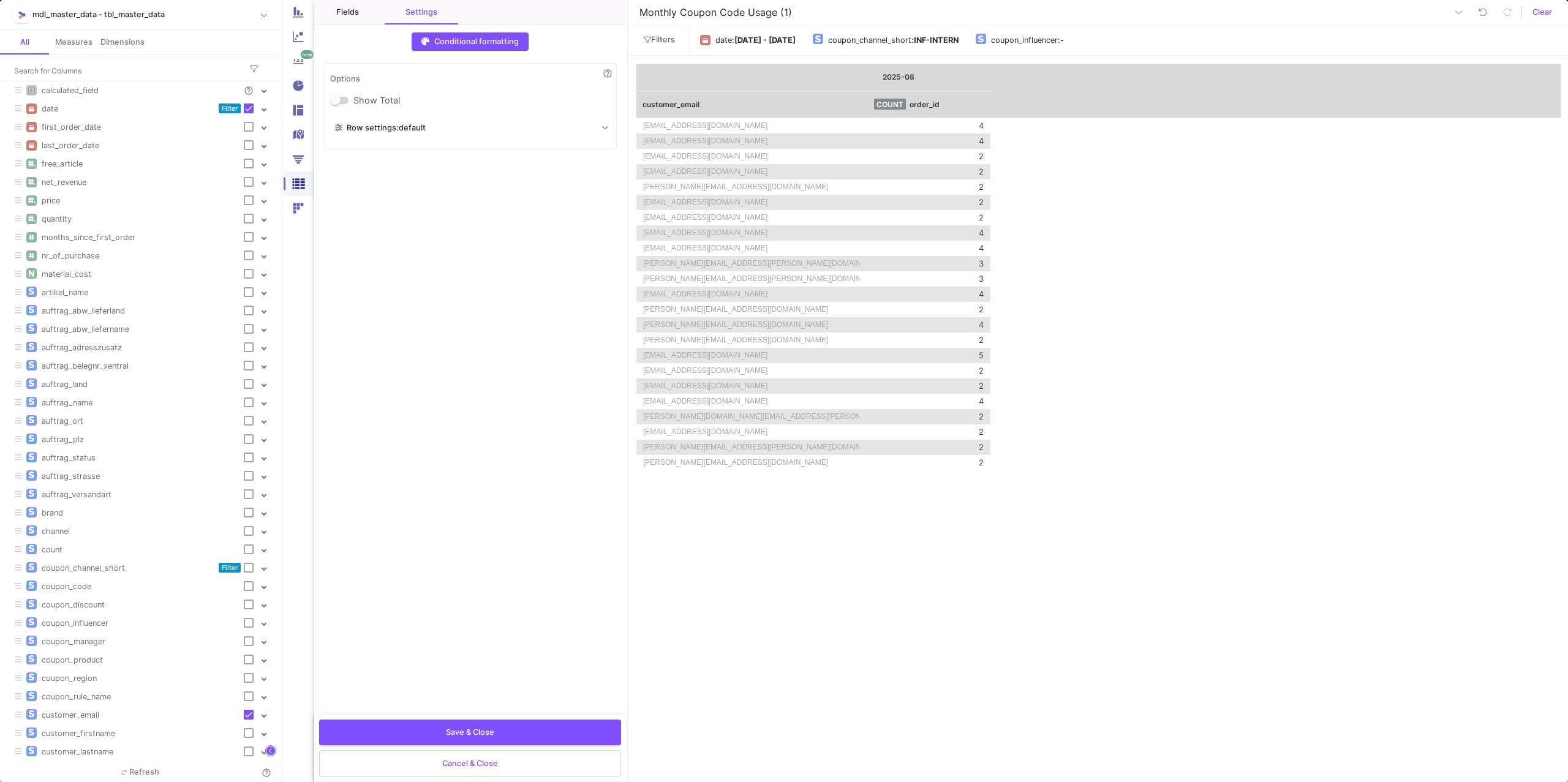
click at [346, 9] on div "Fields" at bounding box center [347, 12] width 23 height 10
click at [405, 92] on button "+ edit columns" at bounding box center [470, 91] width 280 height 19
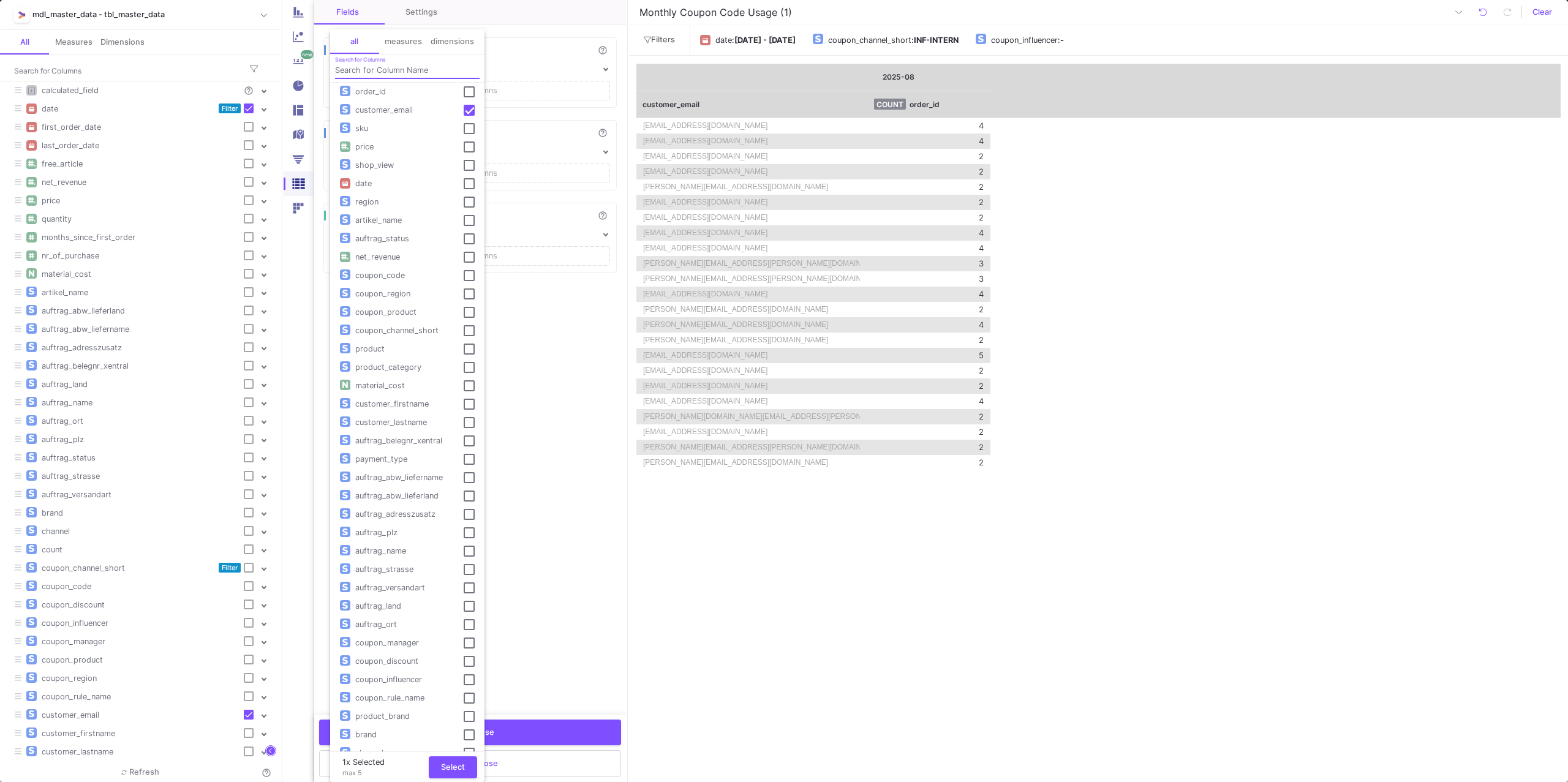
click at [394, 70] on input "Search for Columns" at bounding box center [407, 70] width 144 height 9
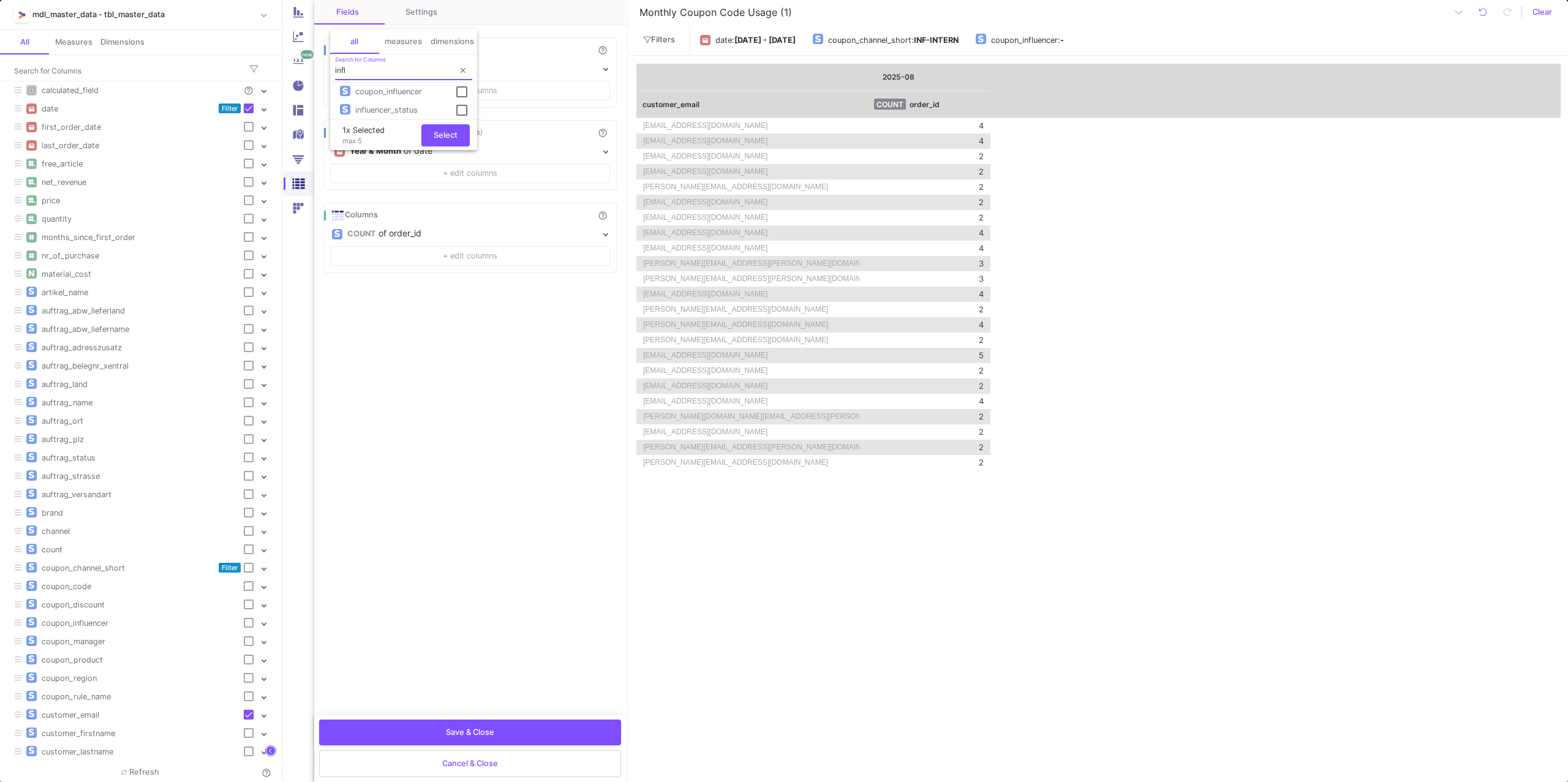
type input "infl"
click at [404, 96] on div "coupon_influencer" at bounding box center [398, 92] width 97 height 11
click at [444, 135] on span "Select" at bounding box center [445, 133] width 24 height 9
checkbox input "true"
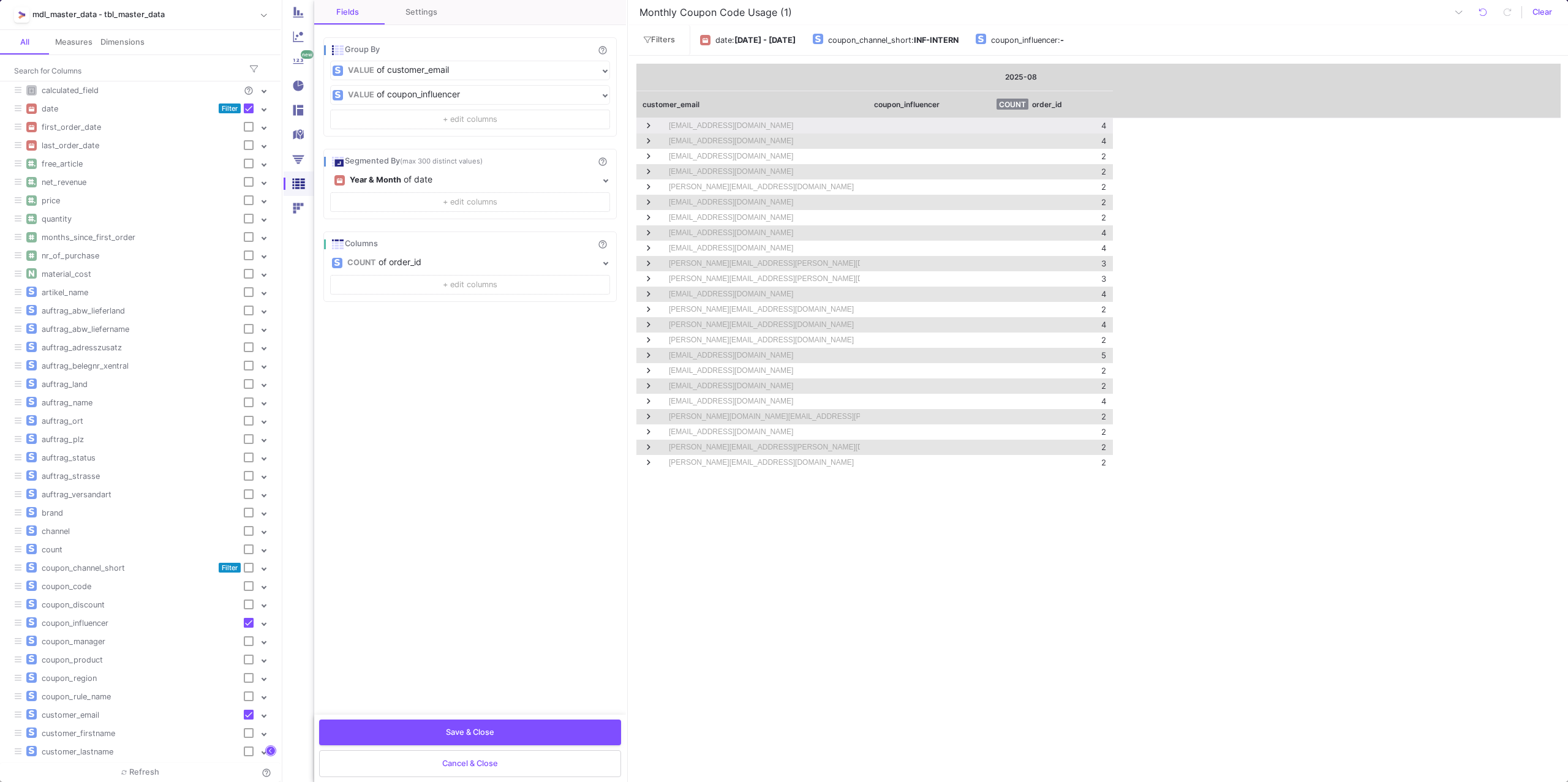
click at [651, 127] on span at bounding box center [649, 126] width 11 height 11
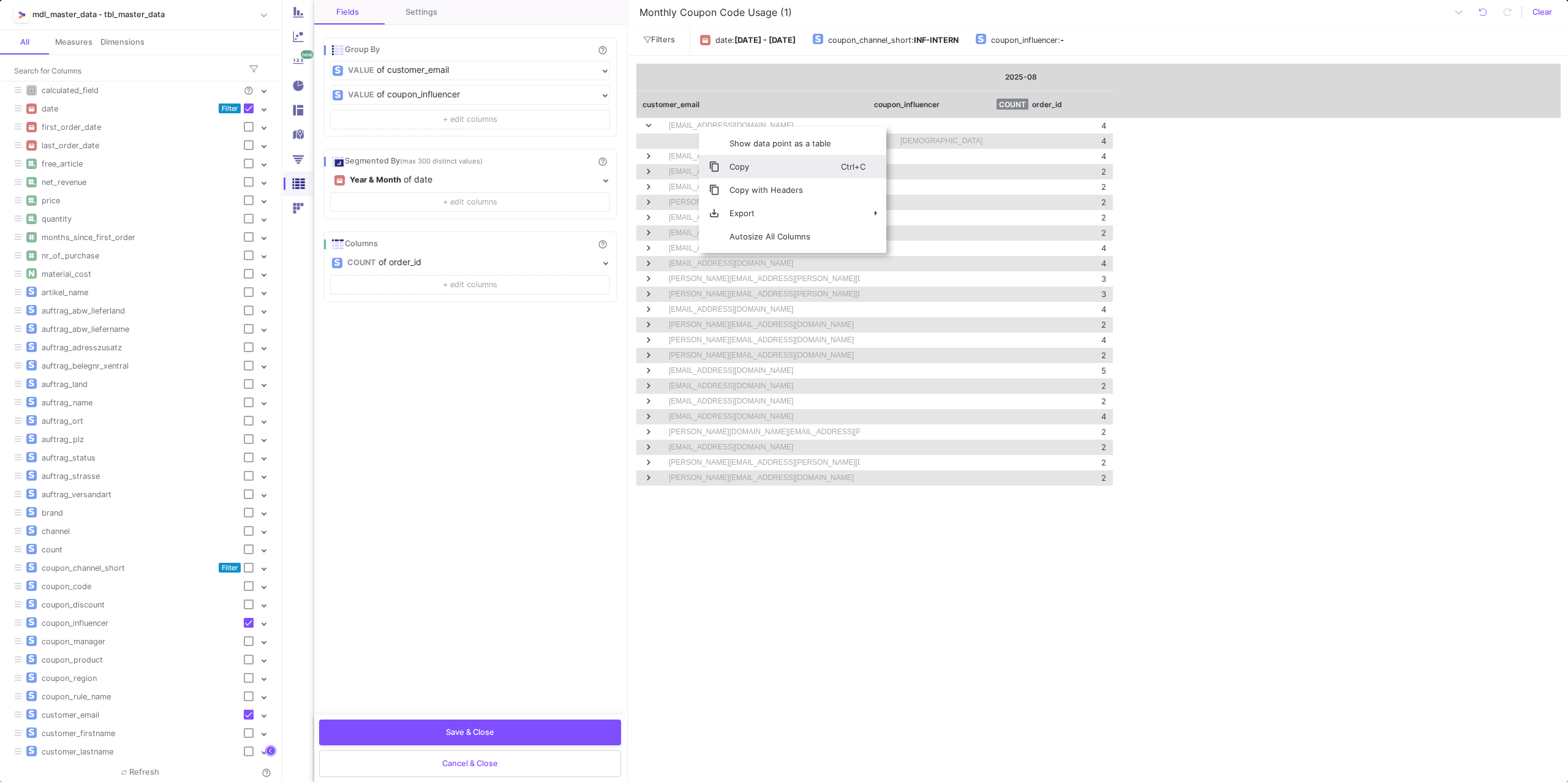
click at [764, 169] on span "Copy" at bounding box center [780, 166] width 121 height 24
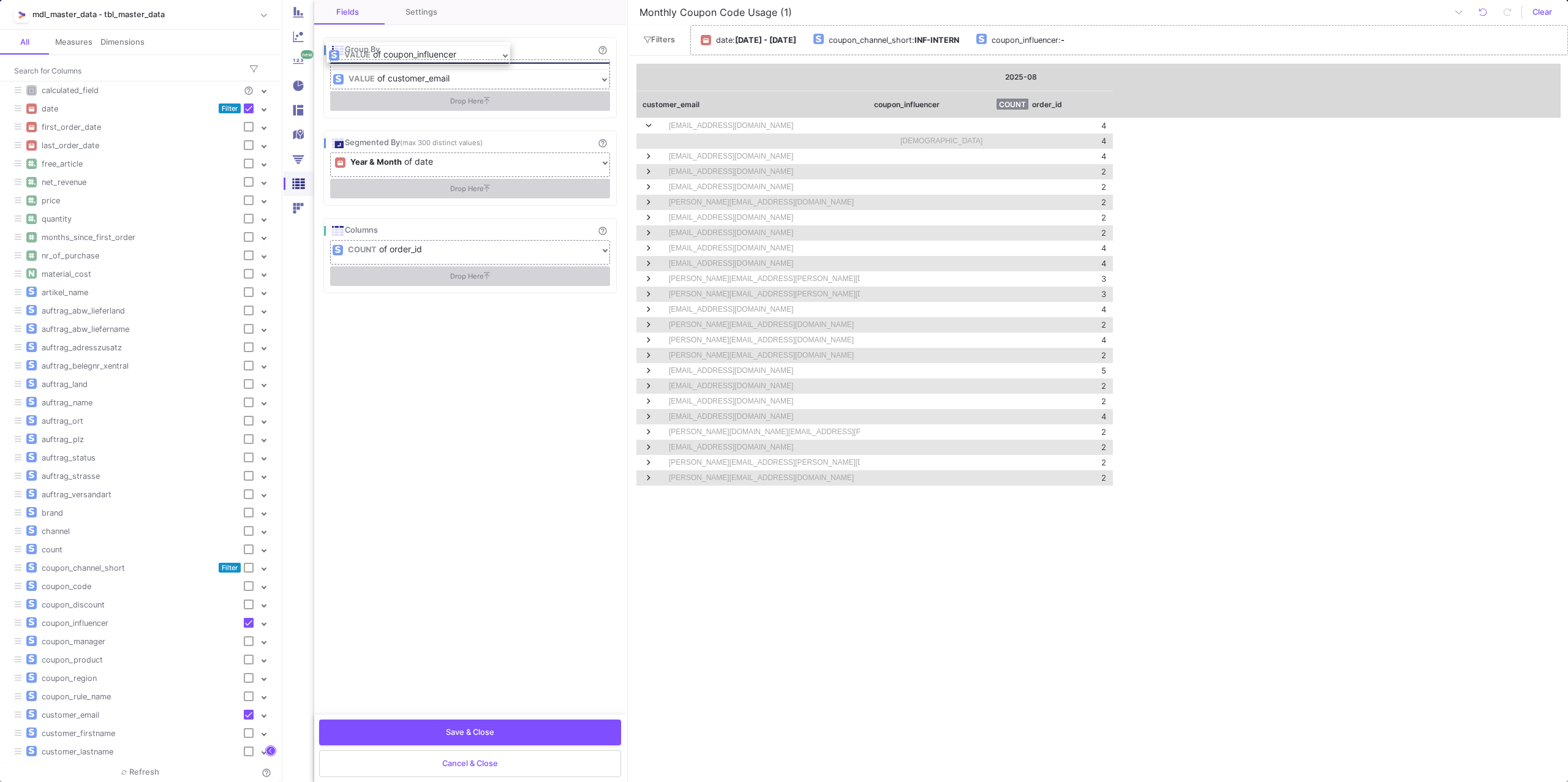
drag, startPoint x: 491, startPoint y: 94, endPoint x: 486, endPoint y: 50, distance: 44.3
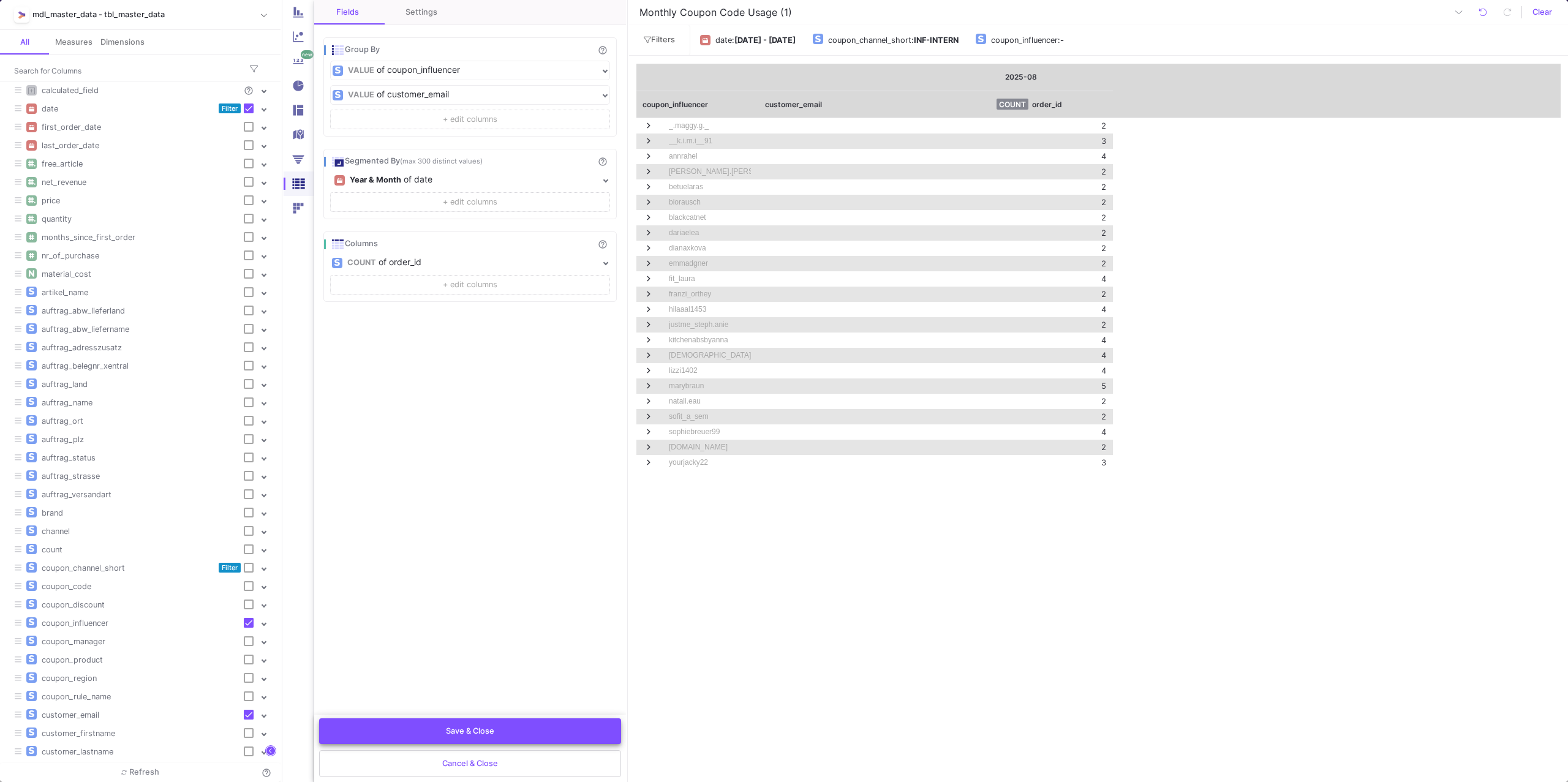
click at [493, 734] on span "Save & Close" at bounding box center [471, 730] width 49 height 9
